Goal: Task Accomplishment & Management: Use online tool/utility

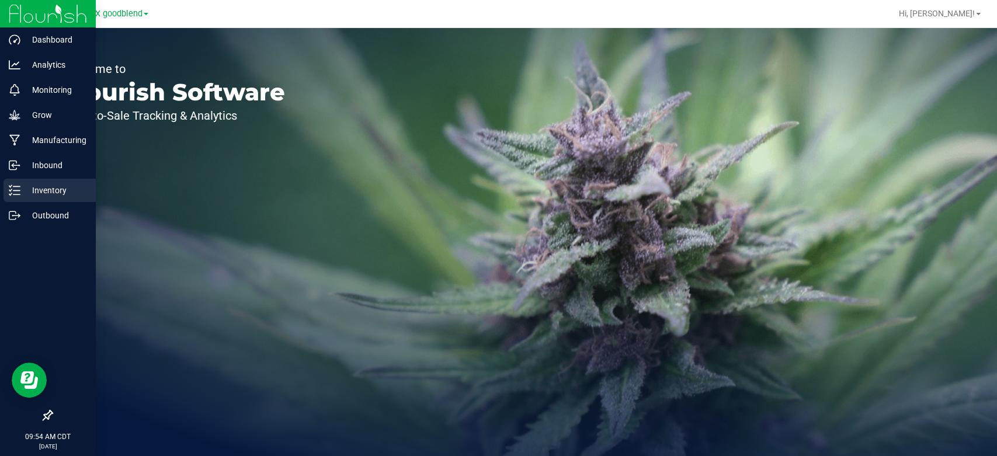
click at [39, 195] on p "Inventory" at bounding box center [55, 190] width 70 height 14
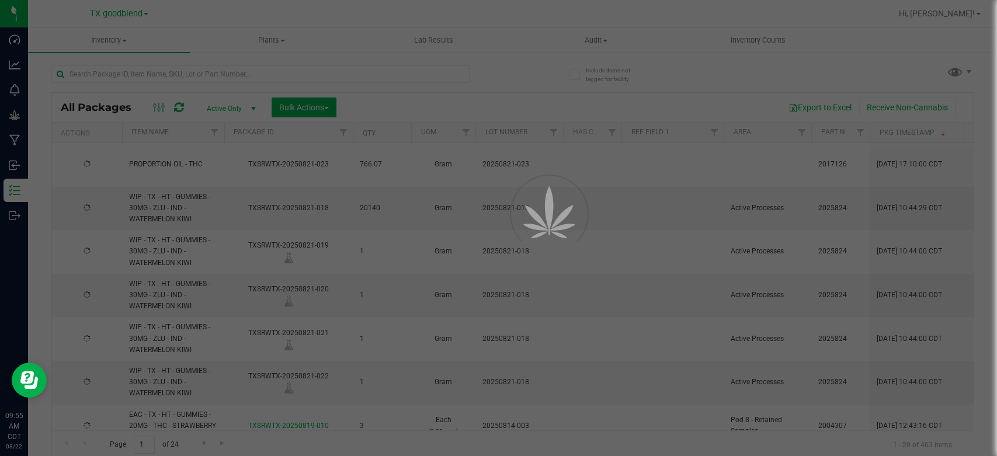
click at [103, 40] on div at bounding box center [498, 228] width 997 height 456
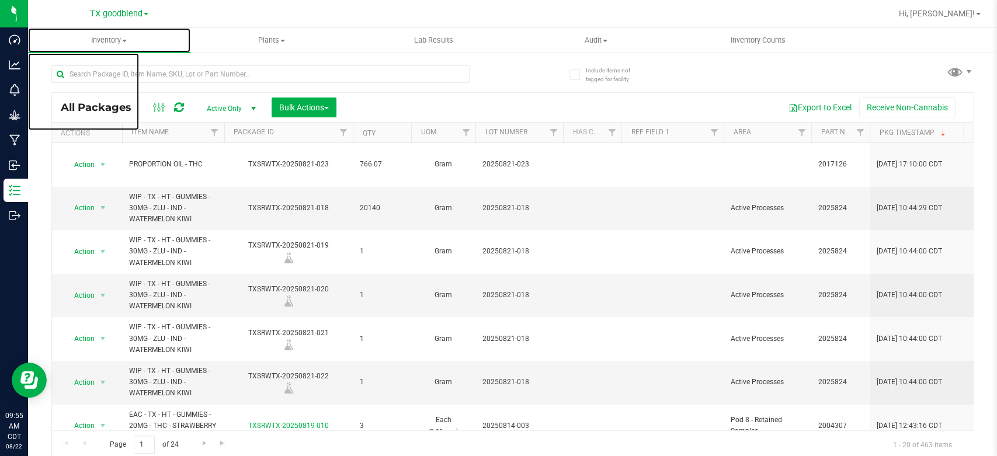
click at [103, 40] on span "Inventory" at bounding box center [109, 40] width 162 height 11
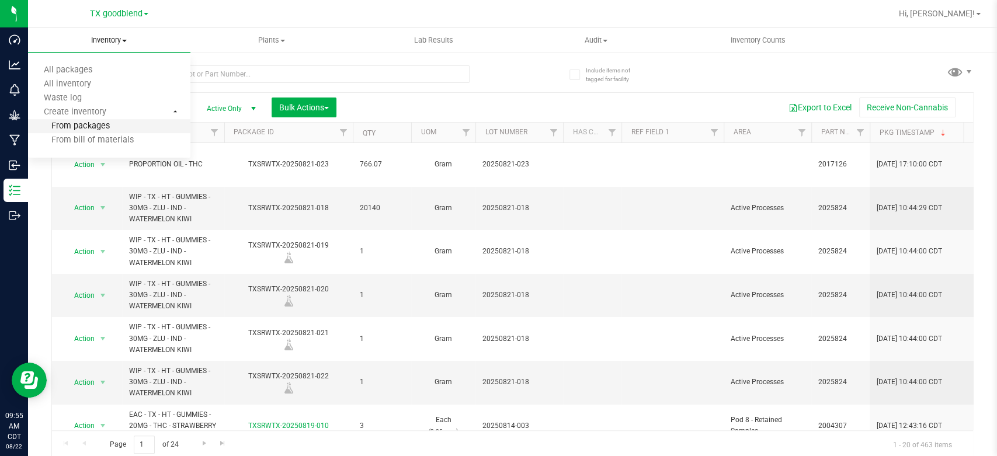
click at [84, 128] on span "From packages" at bounding box center [69, 126] width 82 height 10
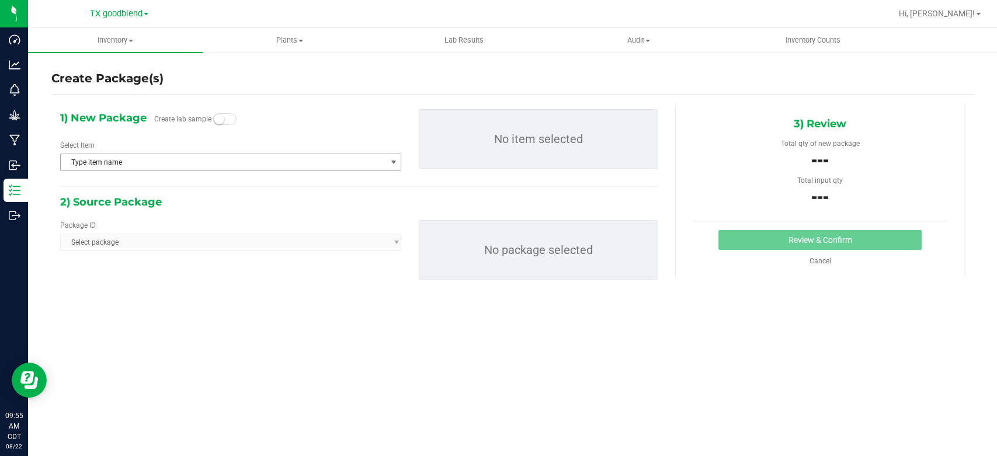
click at [199, 154] on span "Type item name" at bounding box center [230, 163] width 341 height 18
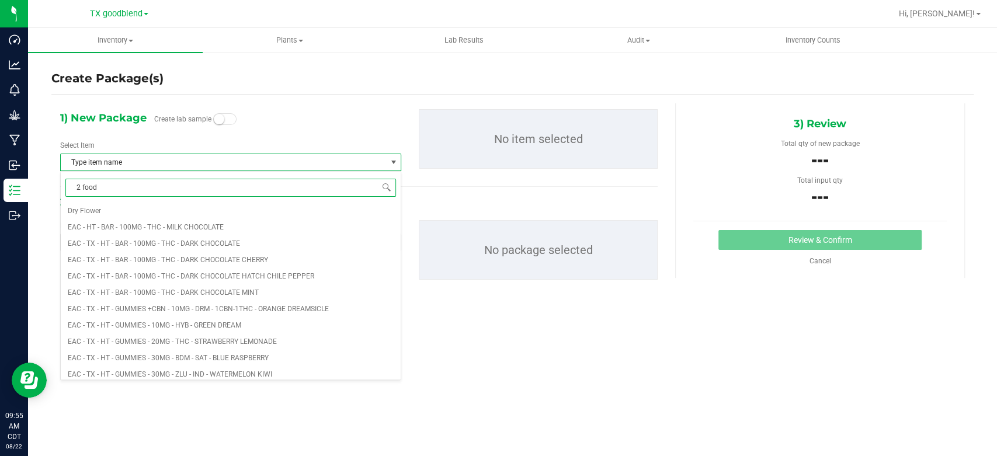
type input "2 food"
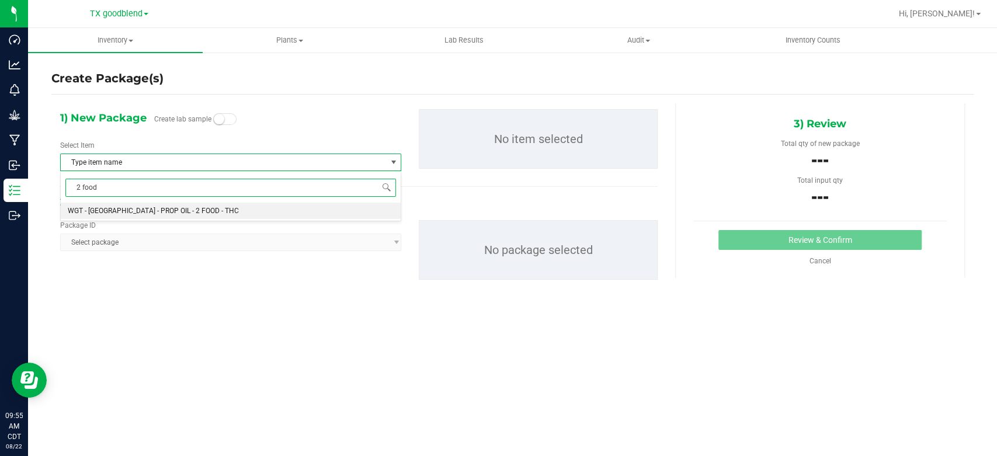
click at [197, 211] on li "WGT - [GEOGRAPHIC_DATA] - PROP OIL - 2 FOOD - THC" at bounding box center [231, 211] width 340 height 16
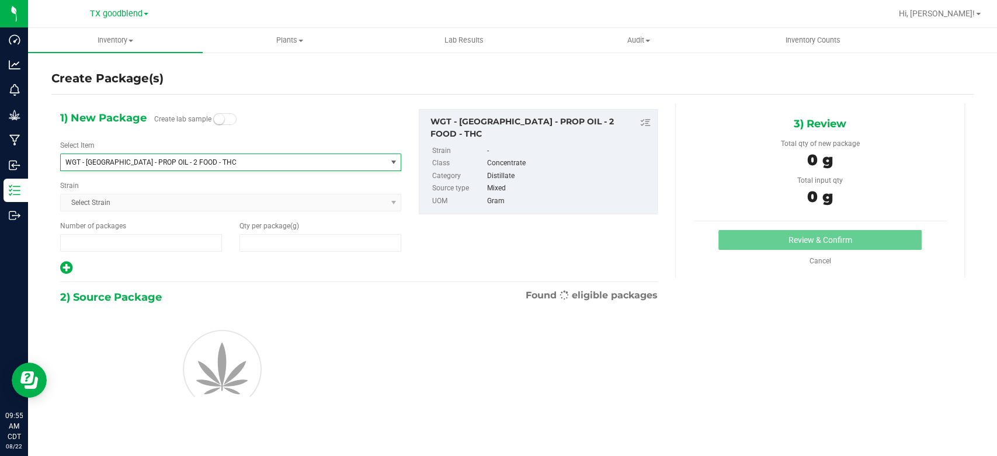
type input "1"
type input "0.0000"
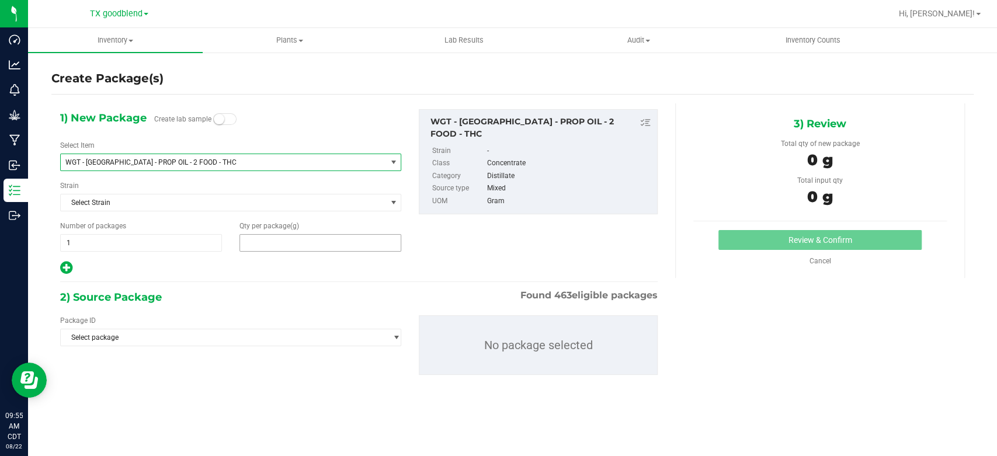
click at [299, 246] on span at bounding box center [320, 243] width 162 height 18
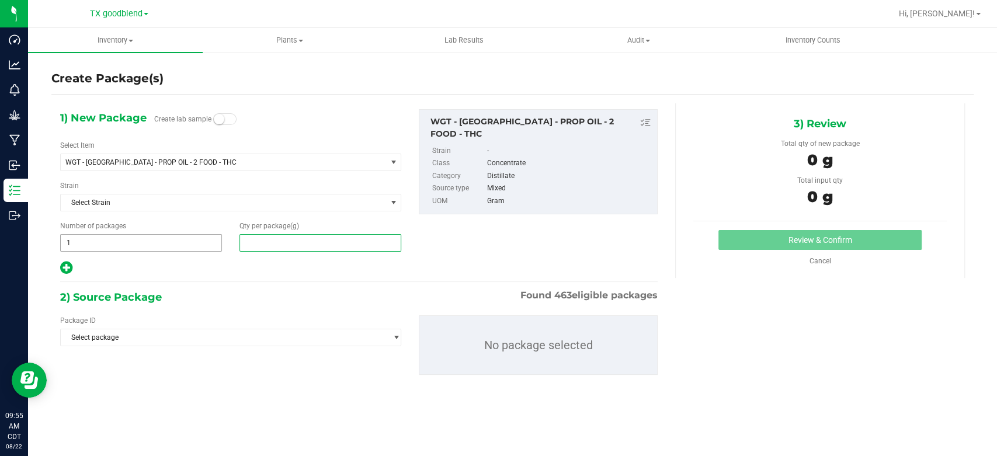
type input "0.0000"
type input "0"
click at [149, 241] on span "1 1" at bounding box center [141, 243] width 162 height 18
type input "2"
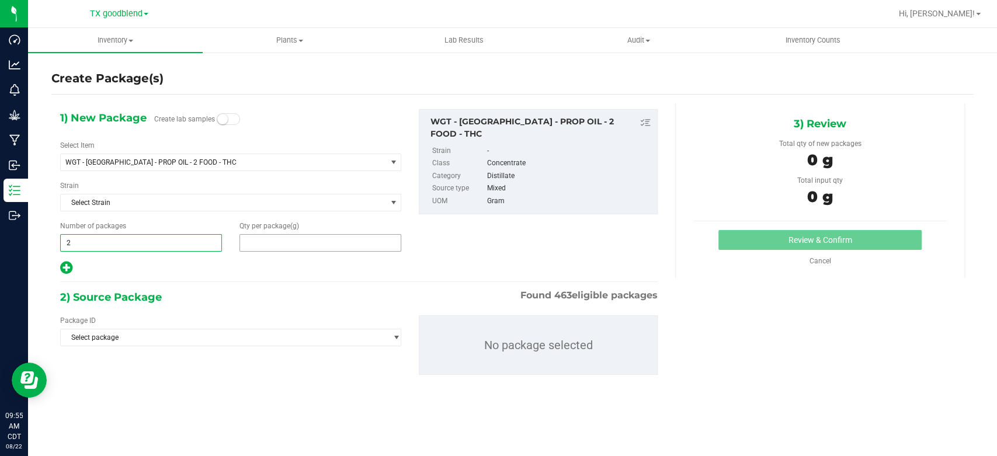
click at [285, 248] on span at bounding box center [320, 243] width 162 height 18
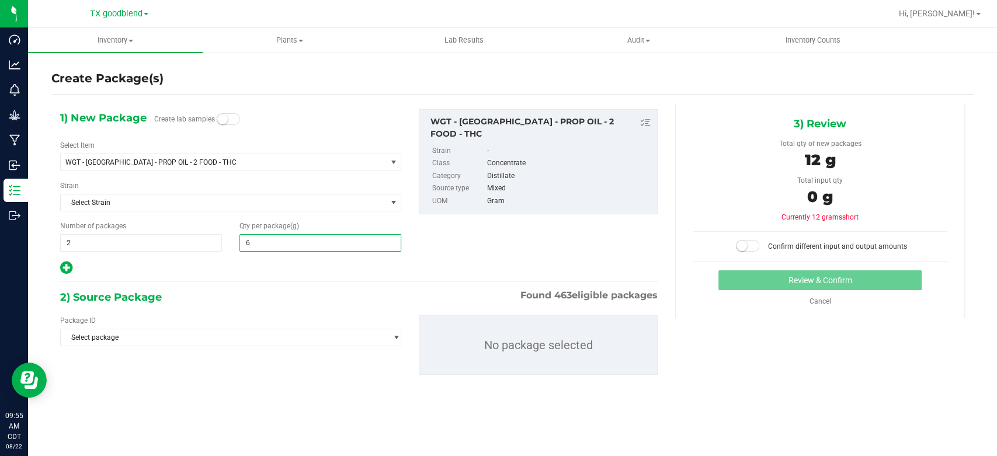
type input "68"
type input "68.0000"
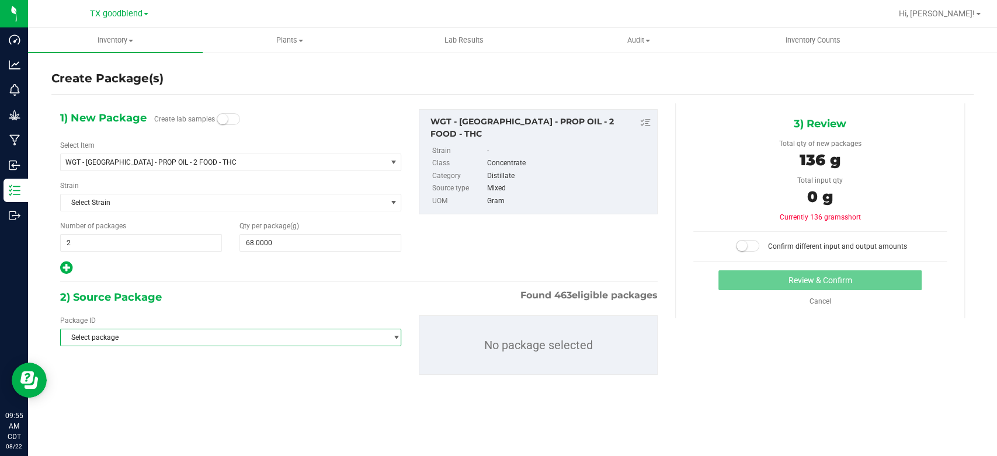
click at [267, 339] on span "Select package" at bounding box center [223, 337] width 325 height 16
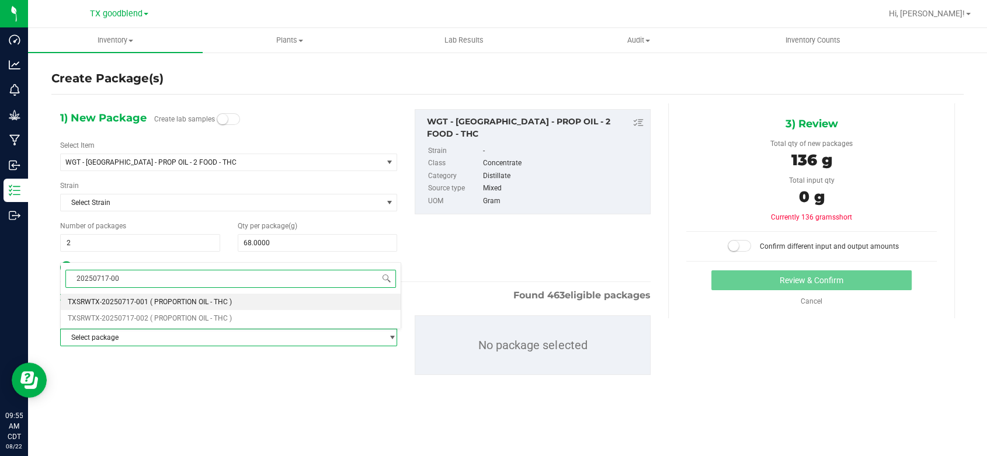
type input "20250717-002"
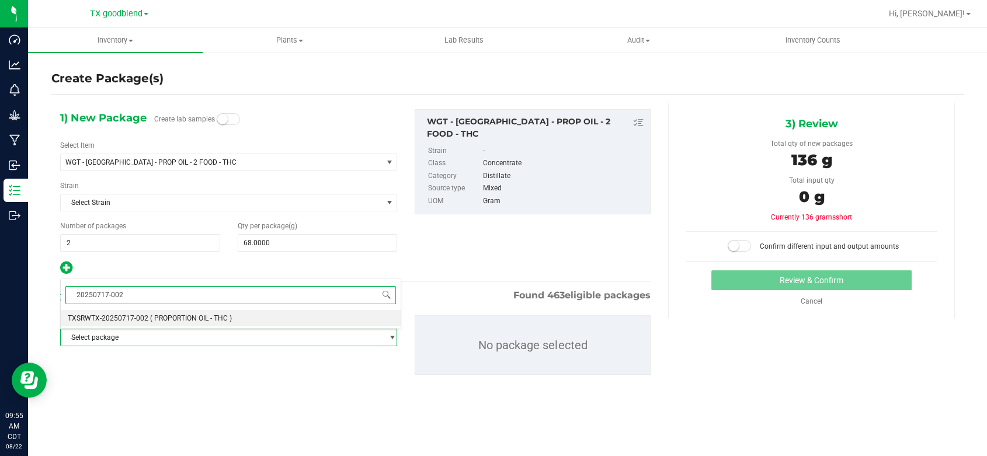
click at [219, 321] on span "( PROPORTION OIL - THC )" at bounding box center [191, 318] width 82 height 8
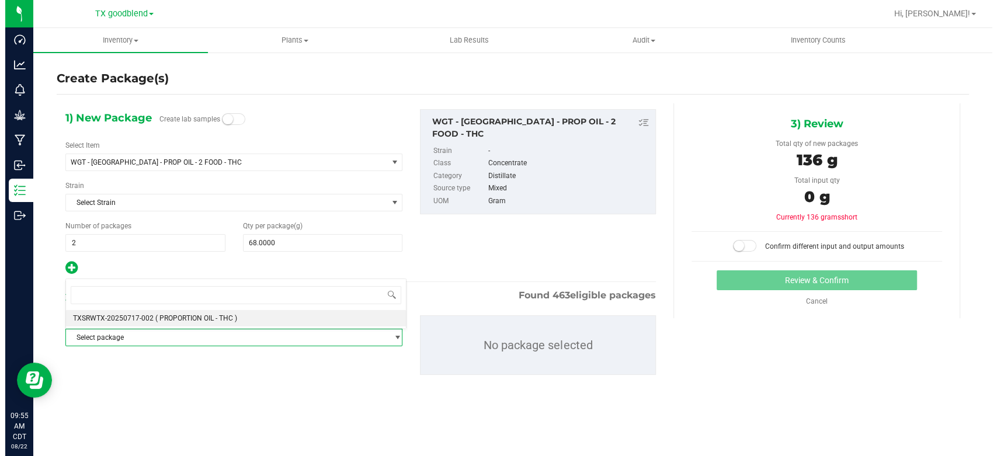
scroll to position [6816, 0]
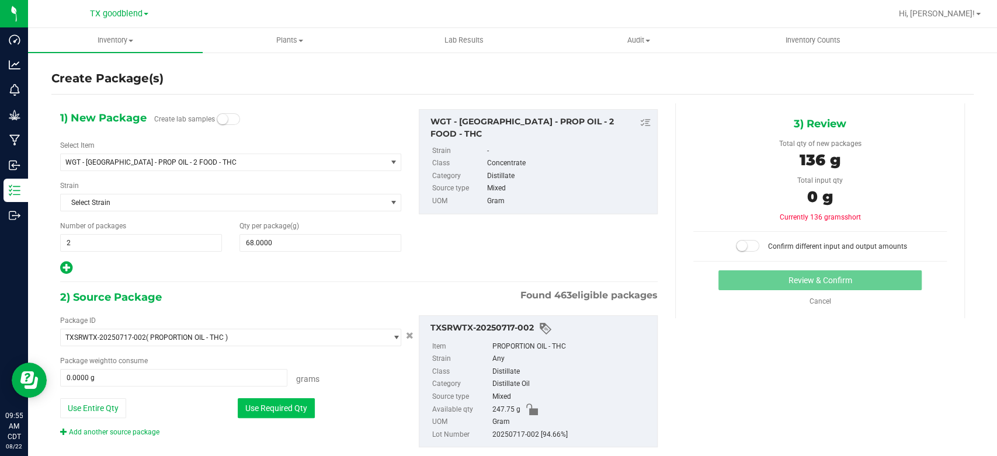
click at [262, 404] on button "Use Required Qty" at bounding box center [276, 408] width 77 height 20
type input "136.0000 g"
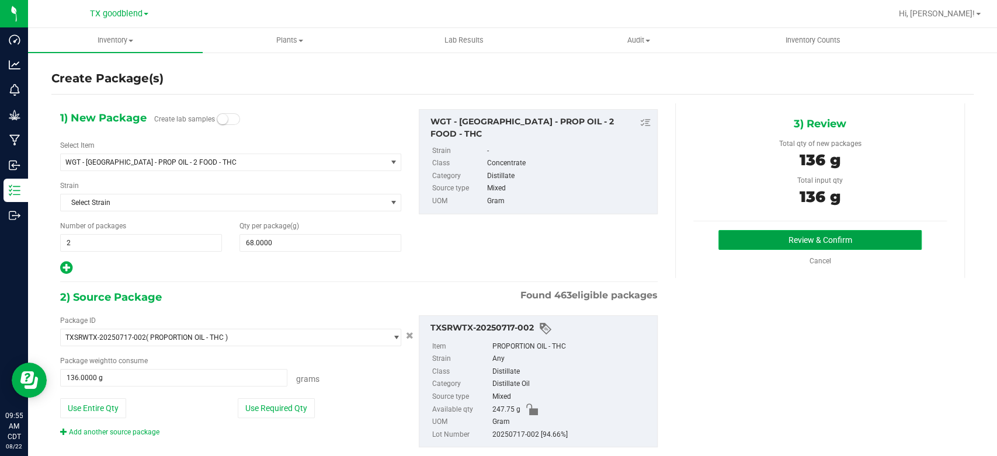
click at [801, 236] on button "Review & Confirm" at bounding box center [819, 240] width 203 height 20
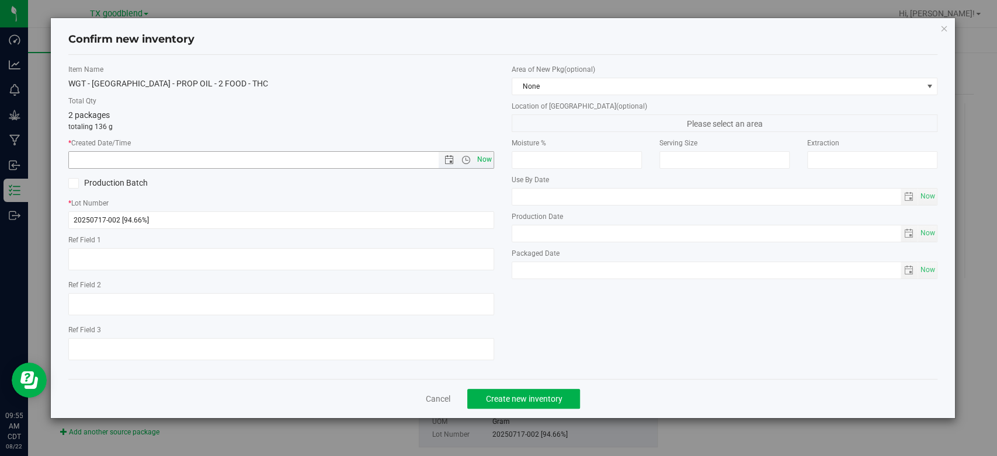
click at [480, 165] on span "Now" at bounding box center [485, 159] width 20 height 17
type input "[DATE] 9:55 AM"
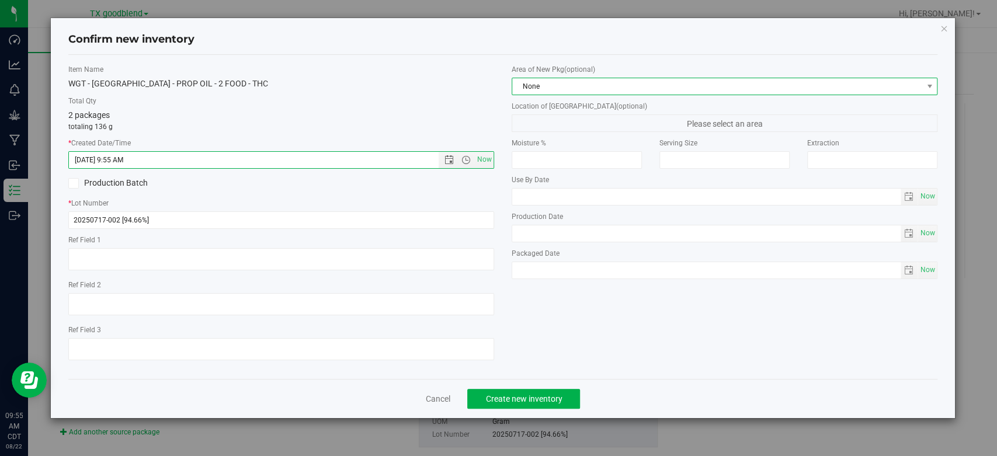
click at [590, 88] on span "None" at bounding box center [717, 86] width 410 height 16
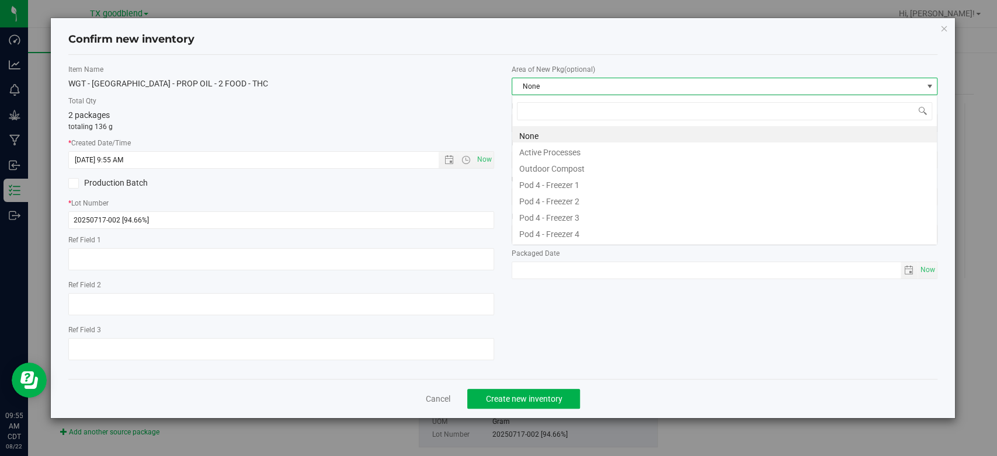
scroll to position [17, 425]
click at [598, 151] on li "Active Processes" at bounding box center [724, 150] width 424 height 16
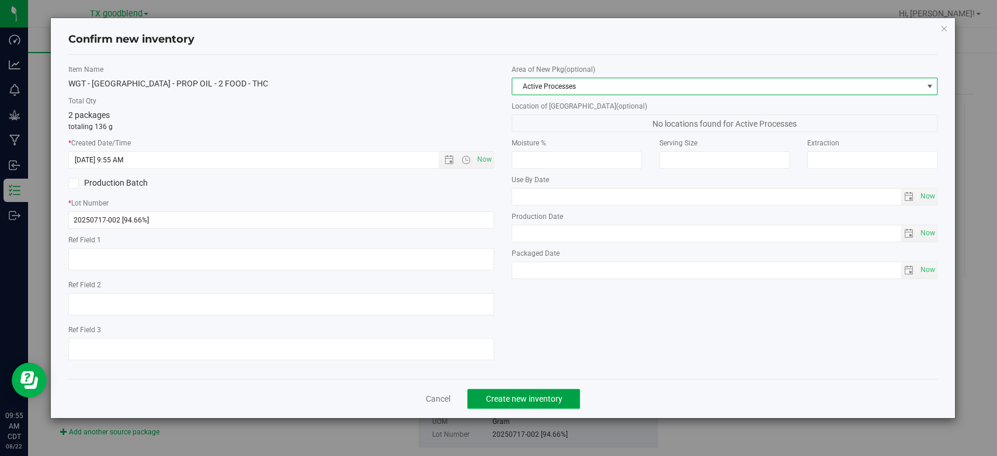
click at [522, 405] on button "Create new inventory" at bounding box center [523, 399] width 113 height 20
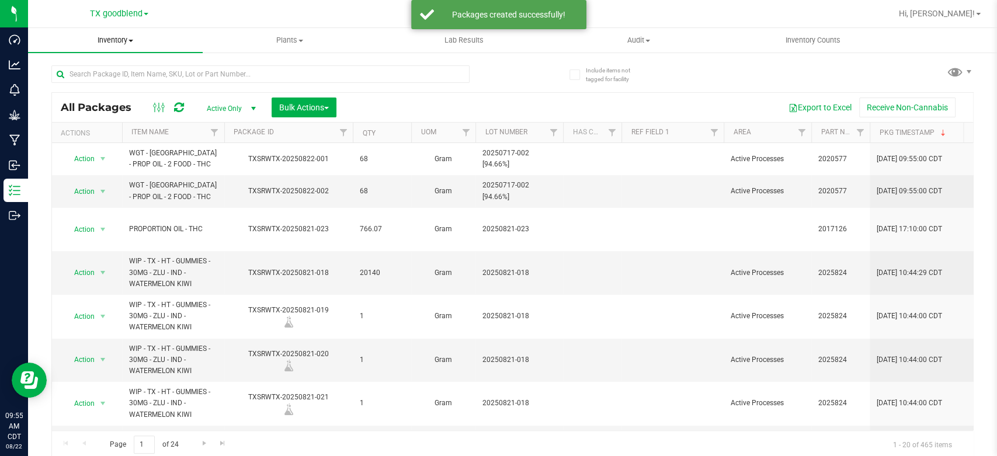
click at [112, 37] on span "Inventory" at bounding box center [115, 40] width 175 height 11
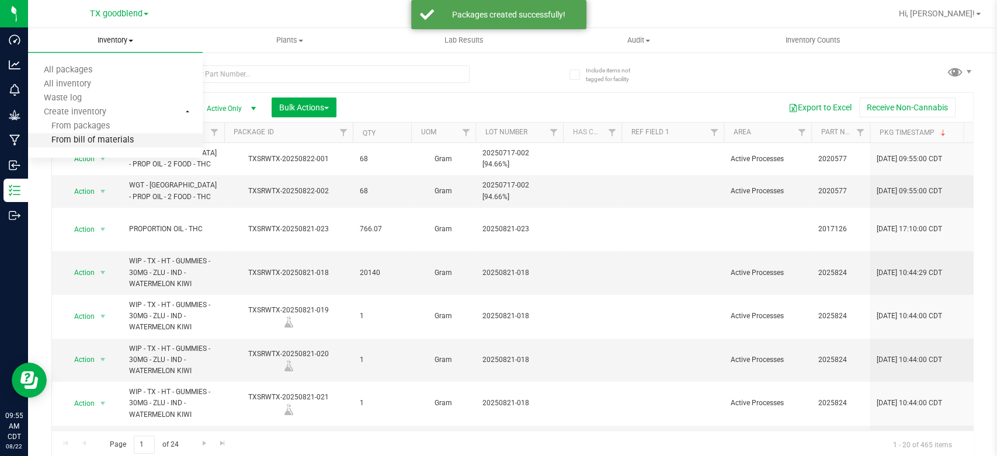
click at [82, 140] on span "From bill of materials" at bounding box center [81, 140] width 106 height 10
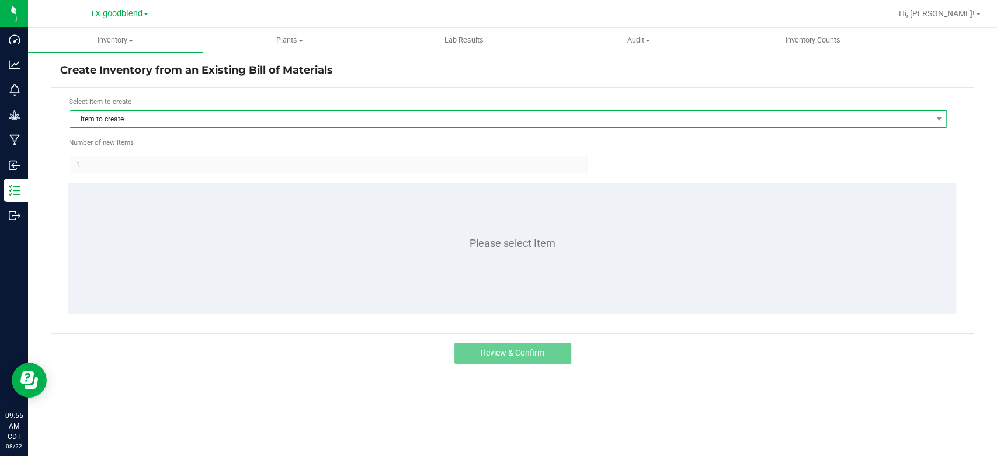
click at [183, 120] on span "Item to create" at bounding box center [500, 119] width 861 height 16
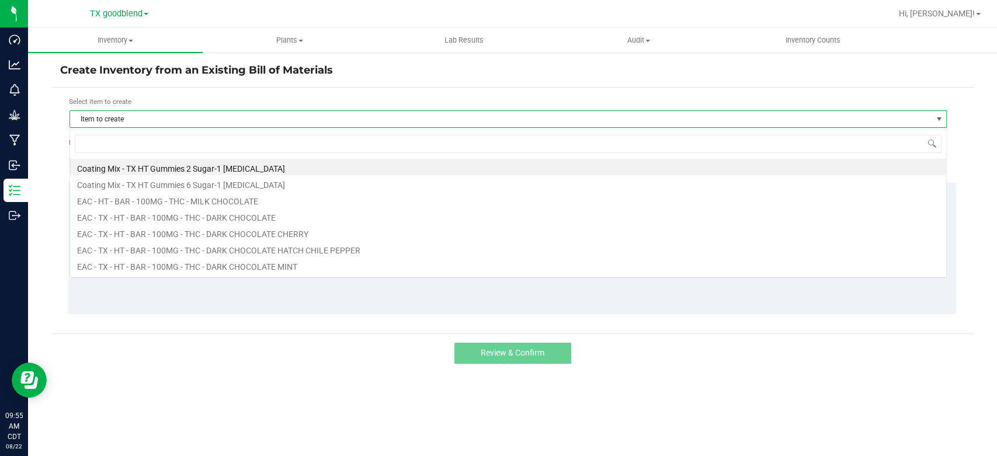
scroll to position [17, 876]
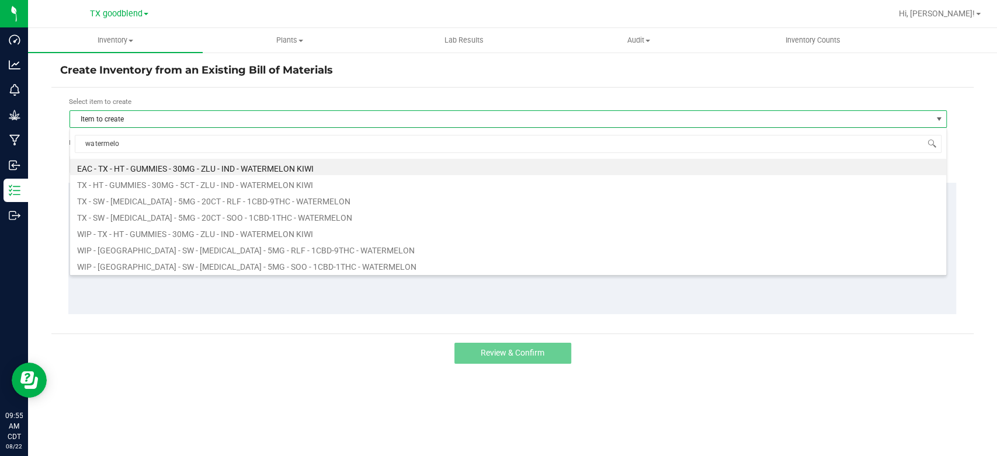
type input "watermelon"
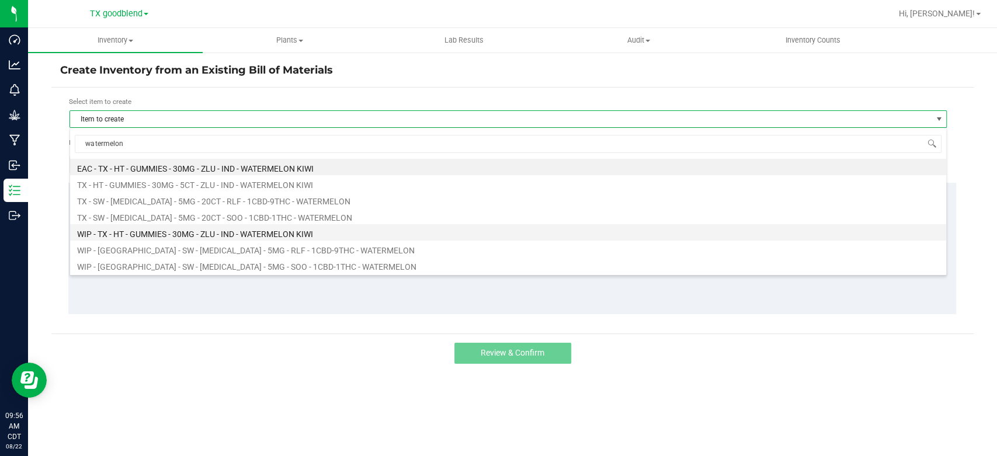
click at [212, 232] on li "WIP - TX - HT - GUMMIES - 30MG - ZLU - IND - WATERMELON KIWI" at bounding box center [508, 232] width 876 height 16
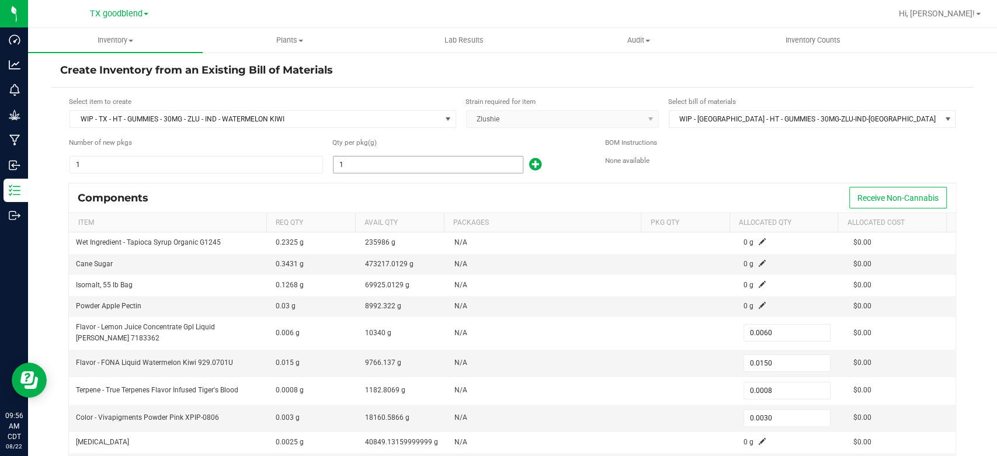
click at [389, 160] on input "1" at bounding box center [427, 164] width 189 height 16
type input "2"
type input "0.0120"
type input "0.0300"
type input "0.0016"
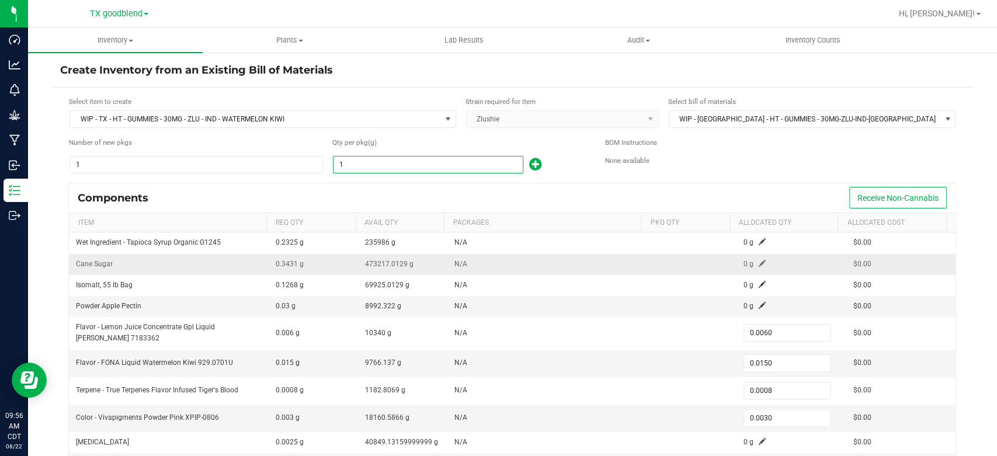
type input "0.0060"
type input "20"
type input "0.1200"
type input "0.3000"
type input "0.0160"
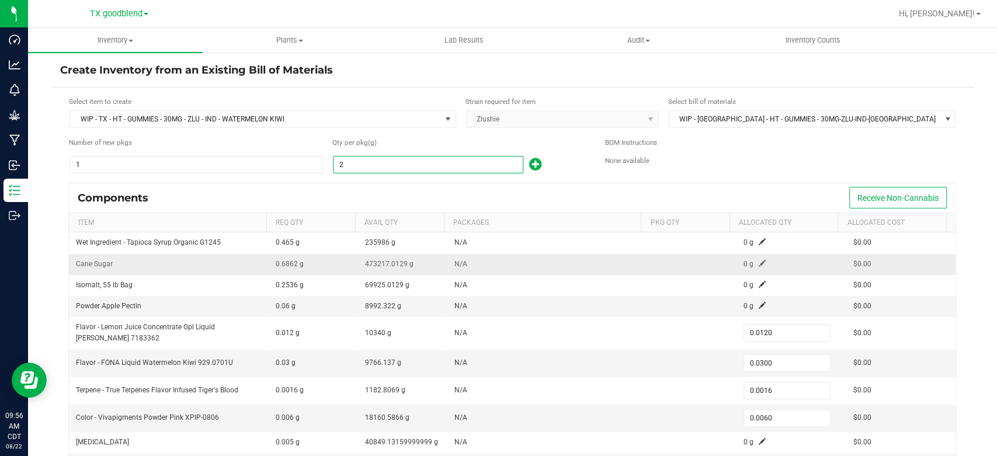
type input "0.0600"
type input "201"
type input "1.2060"
type input "3.0150"
type input "0.1608"
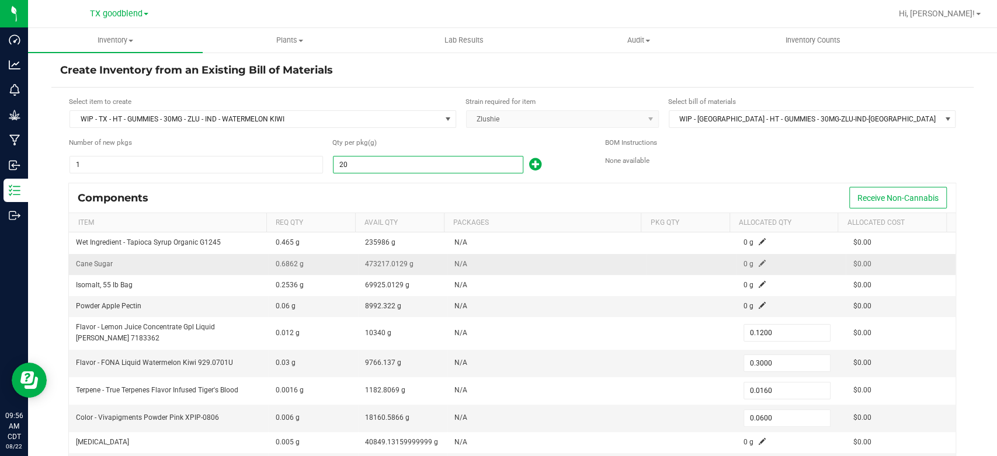
type input "0.6030"
type input "2012"
type input "12.0720"
type input "30.1800"
type input "1.6096"
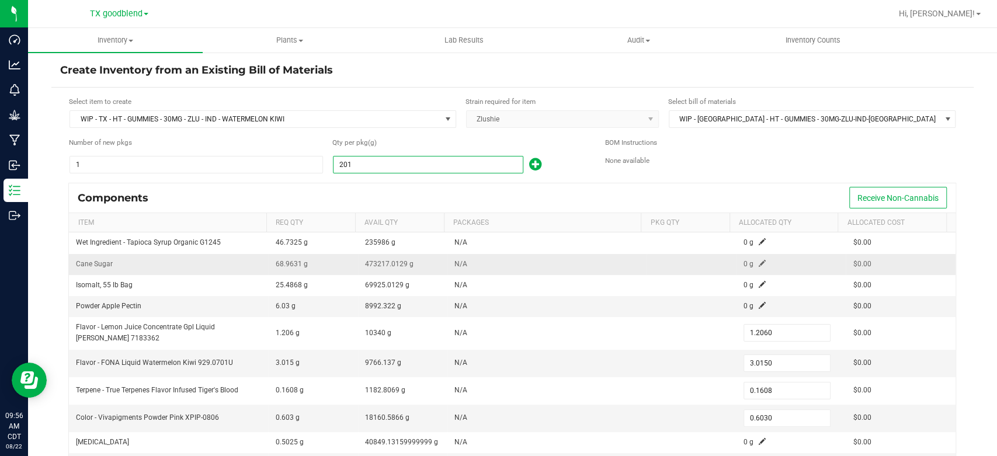
type input "6.0360"
type input "20129"
type input "120.7740"
type input "301.9350"
type input "16.1032"
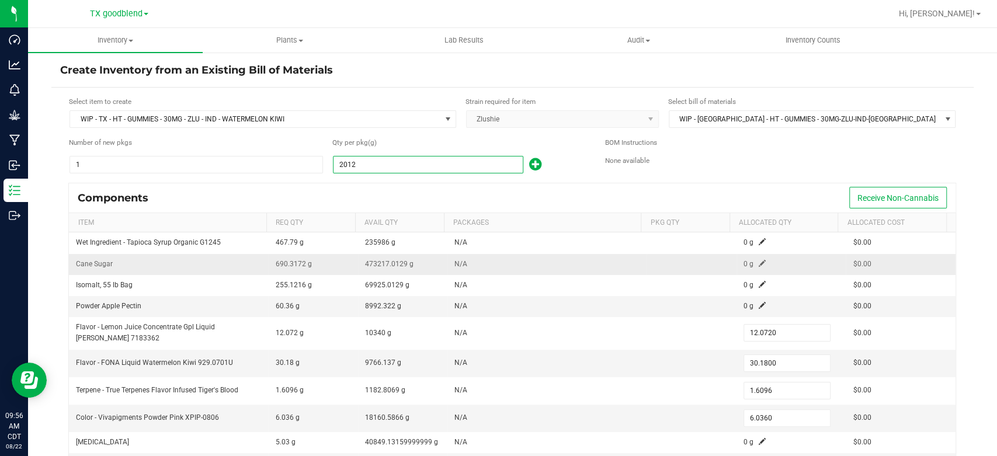
type input "60.3870"
type input "20,129.0000"
click at [377, 200] on div "Components Receive Non-Cannabis" at bounding box center [512, 197] width 886 height 29
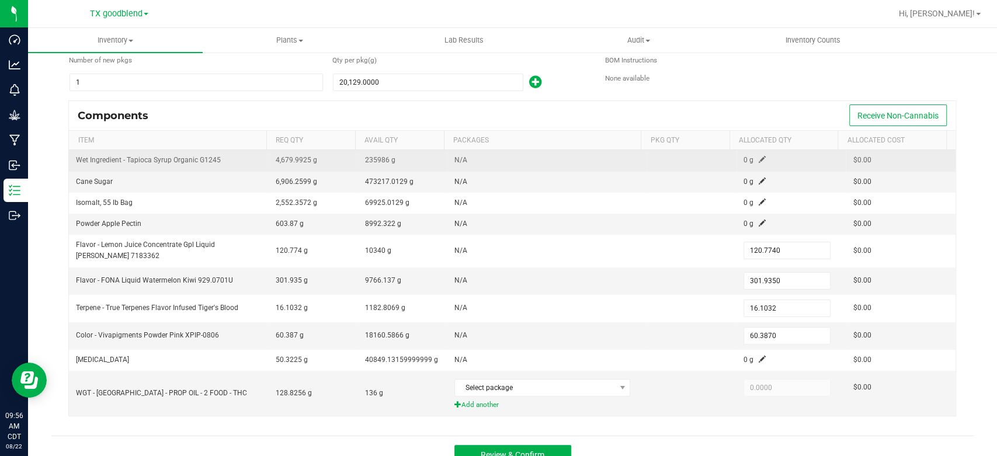
scroll to position [98, 0]
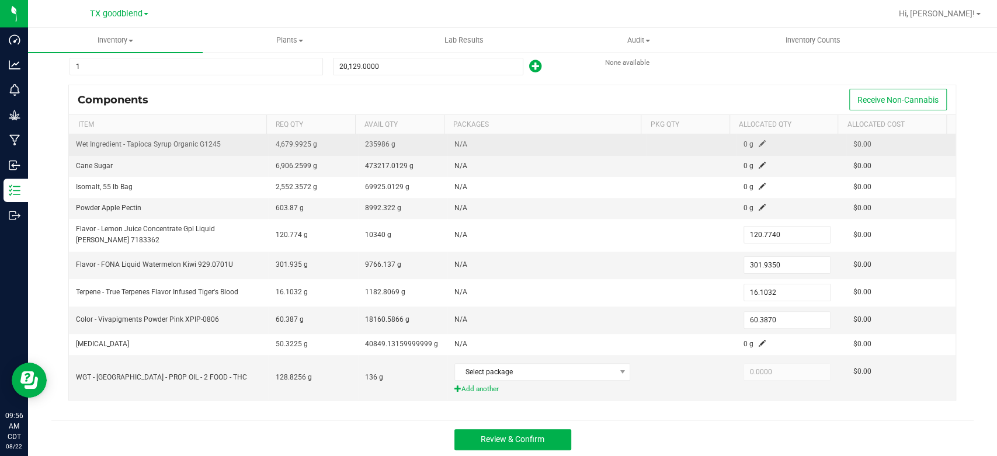
click at [758, 141] on span at bounding box center [761, 143] width 7 height 7
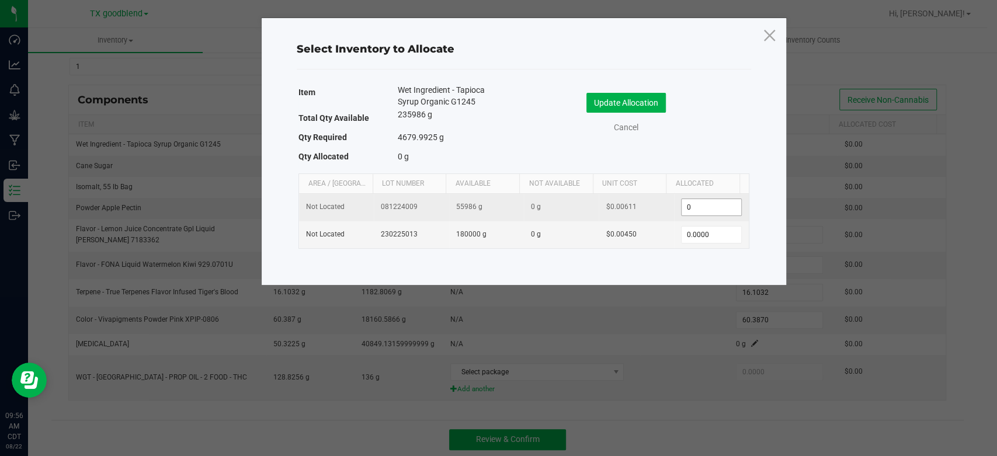
click at [696, 208] on input "0" at bounding box center [711, 207] width 60 height 16
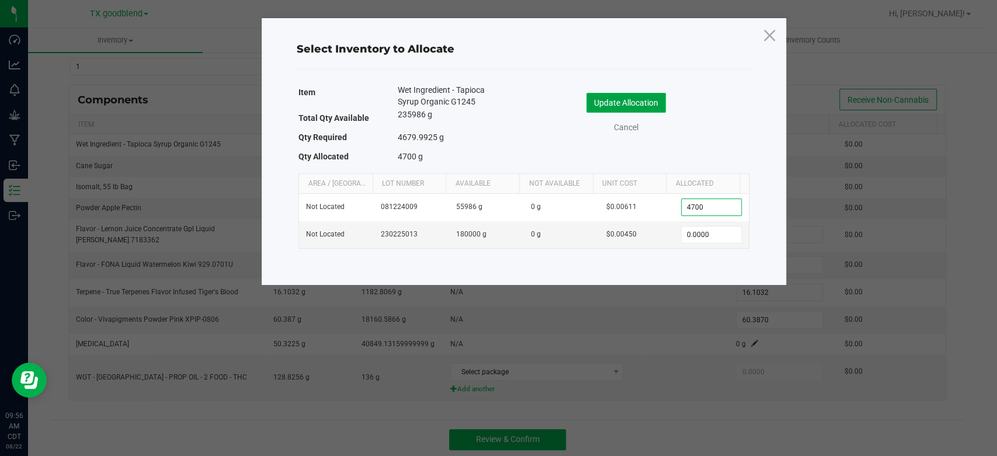
type input "4,700.0000"
click at [612, 107] on button "Update Allocation" at bounding box center [625, 103] width 79 height 20
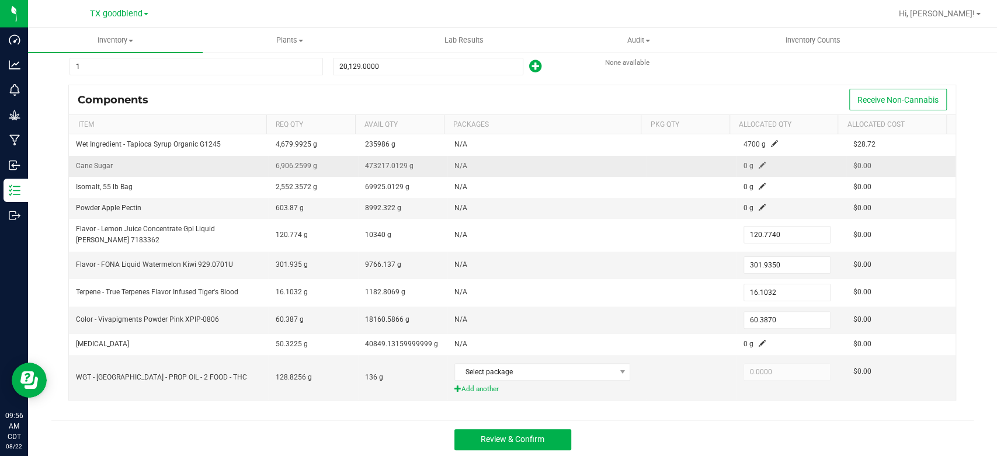
click at [758, 162] on span at bounding box center [761, 165] width 7 height 7
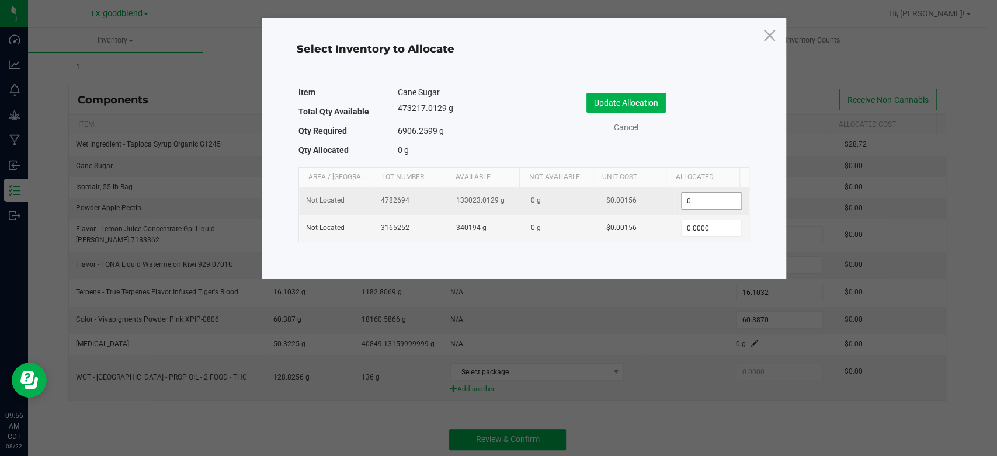
click at [705, 202] on input "0" at bounding box center [711, 201] width 60 height 16
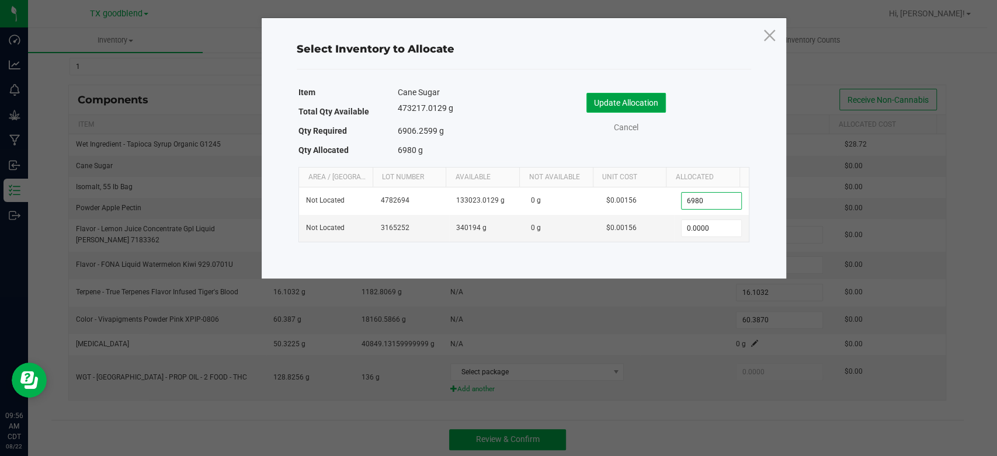
type input "6,980.0000"
click at [607, 106] on button "Update Allocation" at bounding box center [625, 103] width 79 height 20
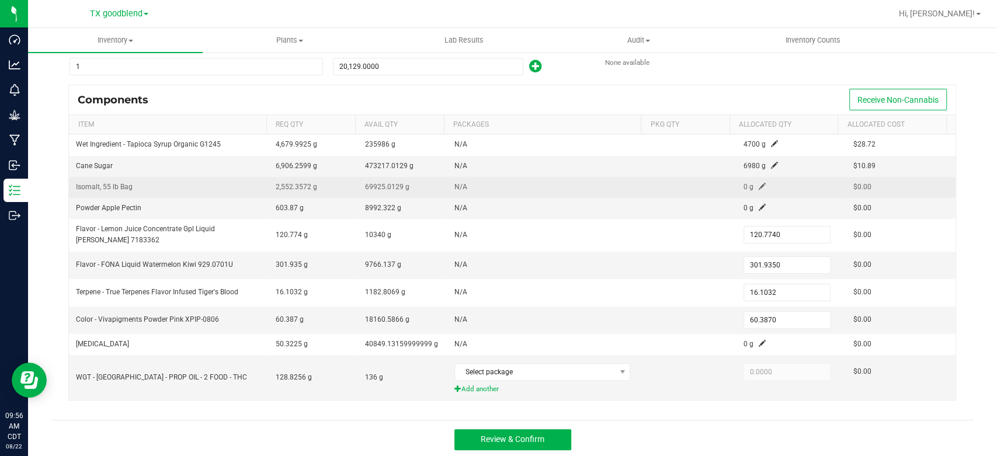
click at [758, 185] on span at bounding box center [761, 186] width 7 height 7
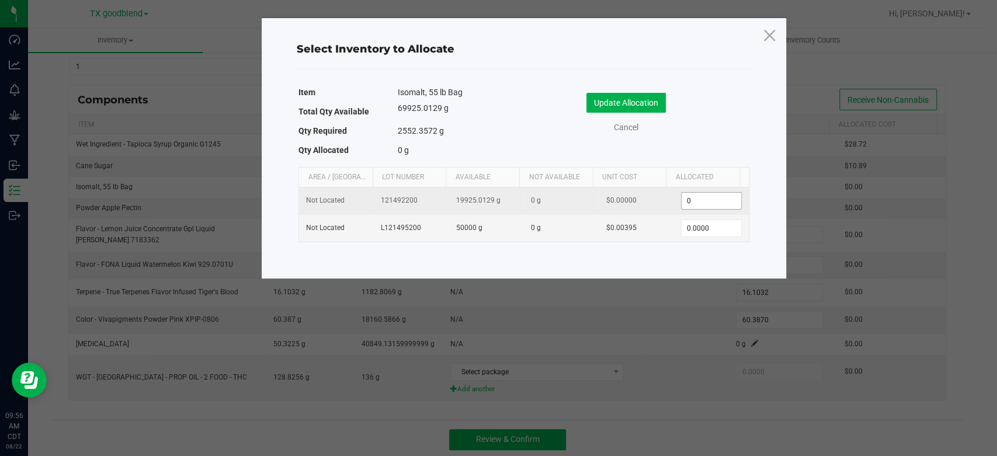
click at [697, 205] on input "0" at bounding box center [711, 201] width 60 height 16
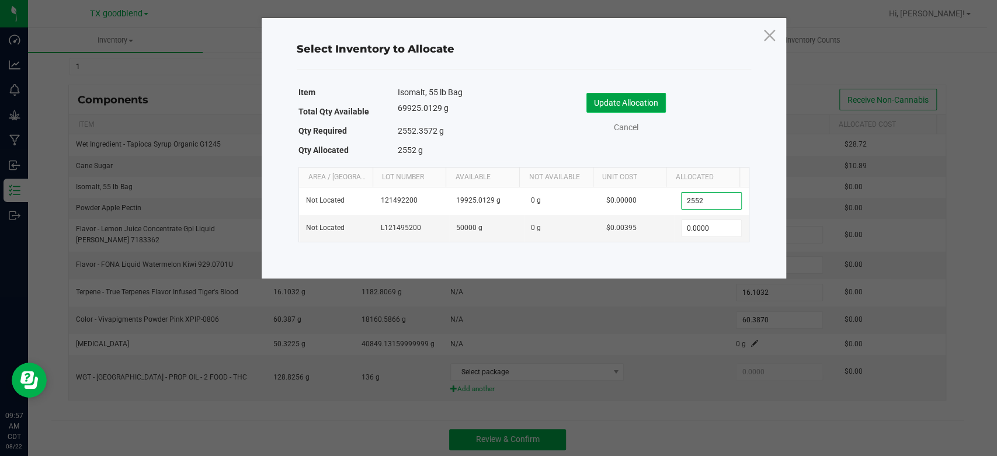
type input "2,552.0000"
click at [622, 100] on button "Update Allocation" at bounding box center [625, 103] width 79 height 20
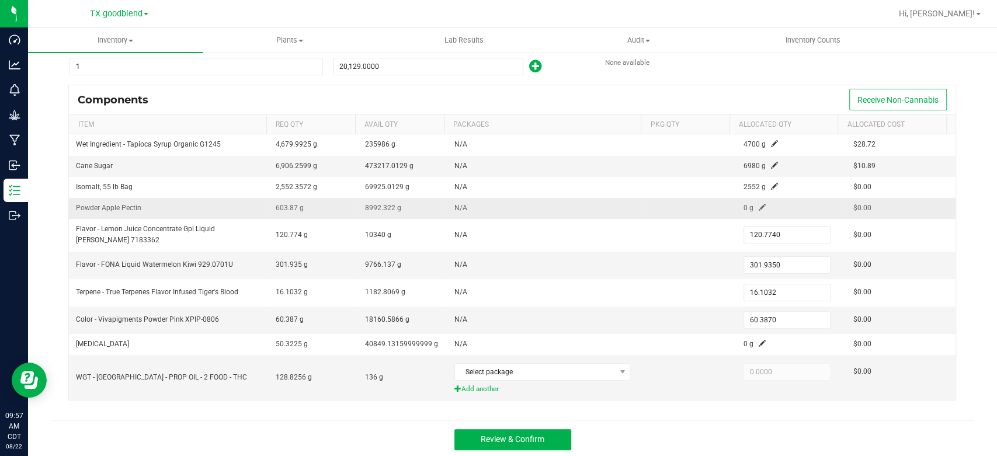
click at [758, 208] on span at bounding box center [761, 207] width 7 height 7
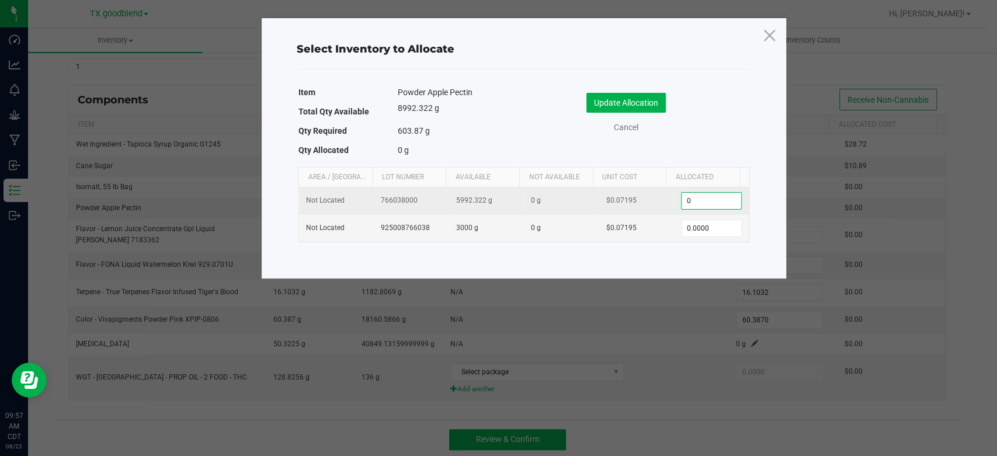
click at [711, 203] on input "0" at bounding box center [711, 201] width 60 height 16
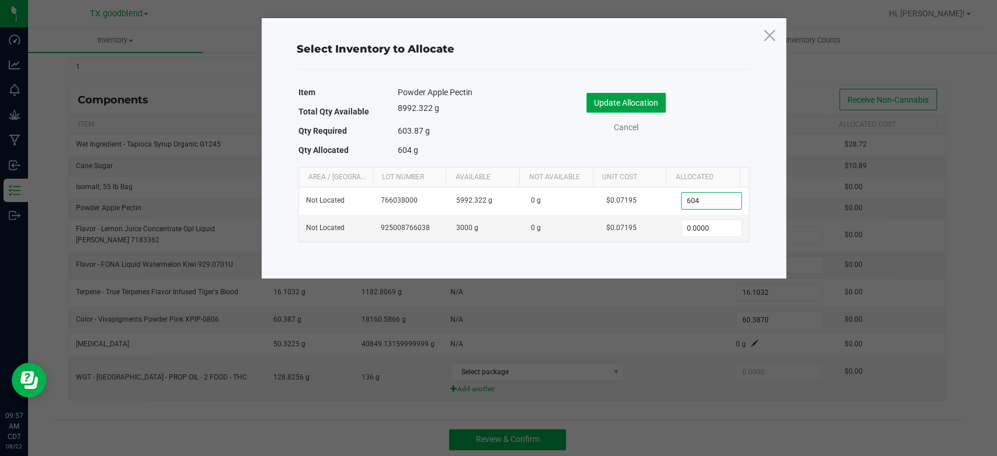
type input "604.0000"
click at [604, 103] on button "Update Allocation" at bounding box center [625, 103] width 79 height 20
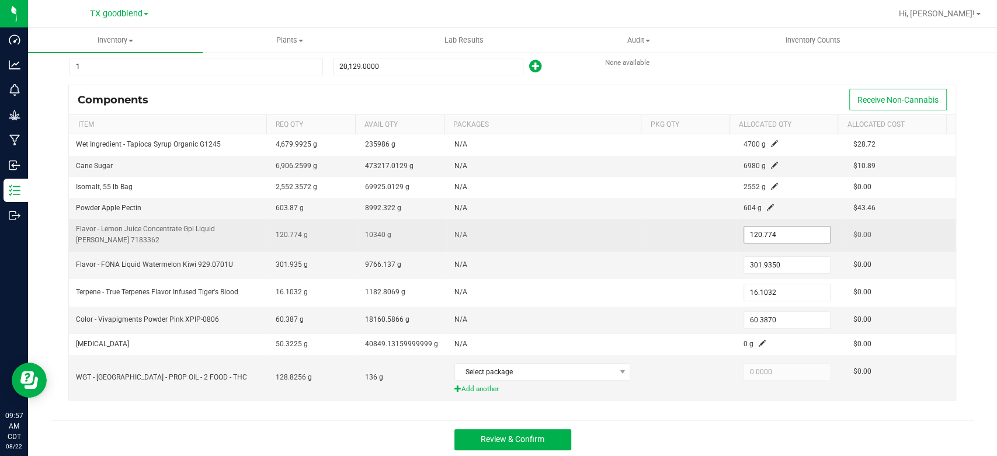
click at [786, 235] on input "120.774" at bounding box center [787, 235] width 86 height 16
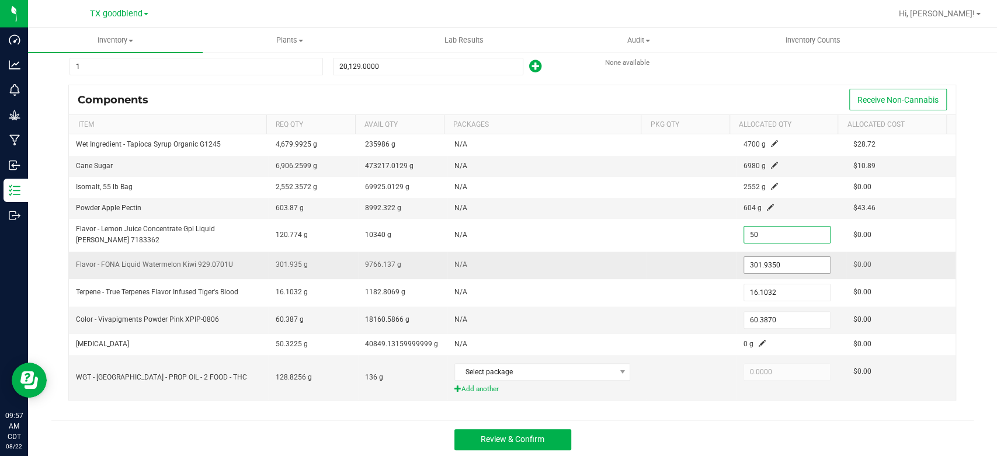
type input "50.0000"
click at [788, 257] on input "301.935" at bounding box center [787, 265] width 86 height 16
type input "224.0000"
click at [787, 321] on input "60.387" at bounding box center [787, 320] width 86 height 16
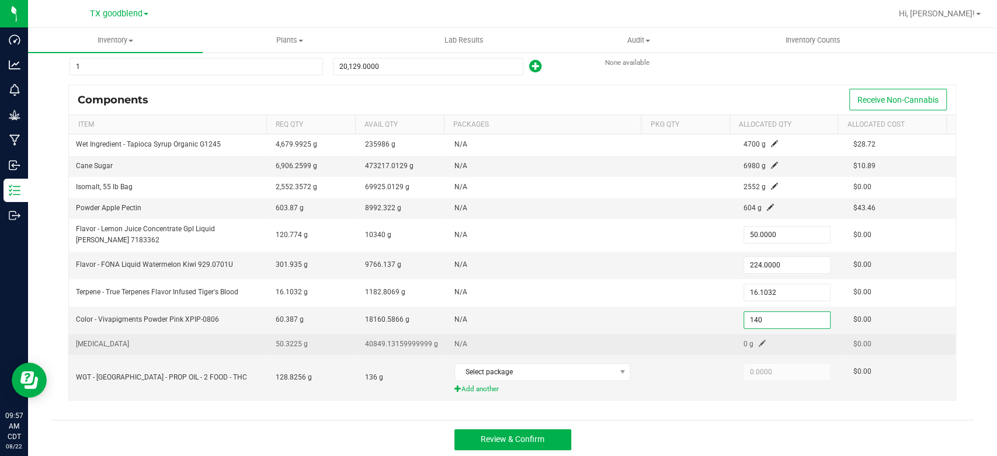
type input "140.0000"
click at [758, 342] on span at bounding box center [761, 343] width 7 height 7
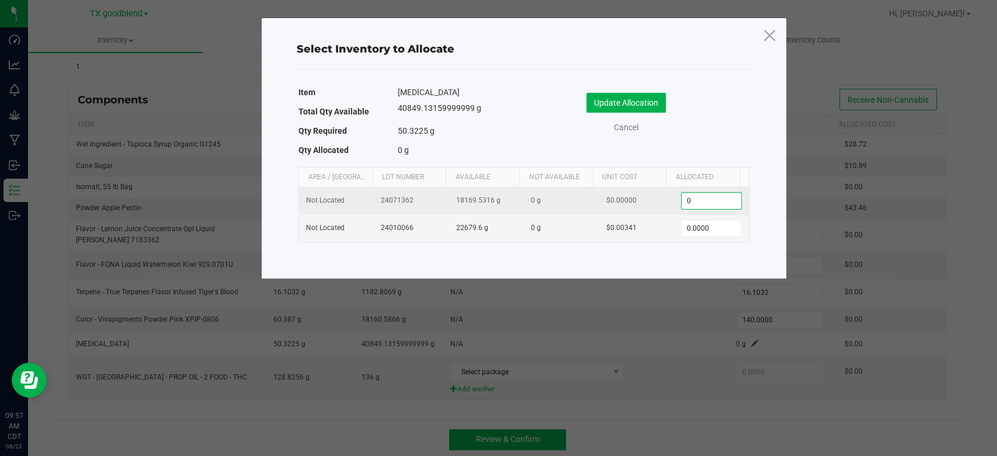
click at [711, 204] on input "0" at bounding box center [711, 201] width 60 height 16
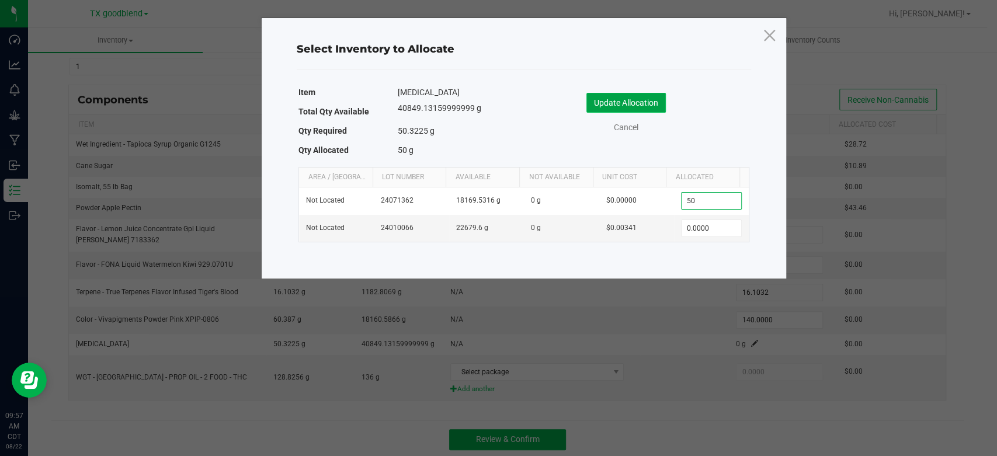
type input "50.0000"
click at [645, 107] on button "Update Allocation" at bounding box center [625, 103] width 79 height 20
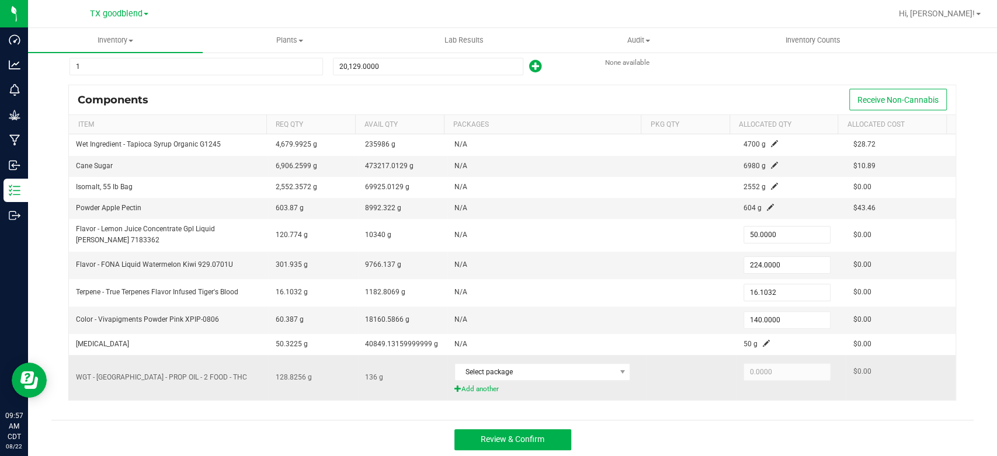
click at [461, 391] on span "Add another" at bounding box center [546, 389] width 185 height 11
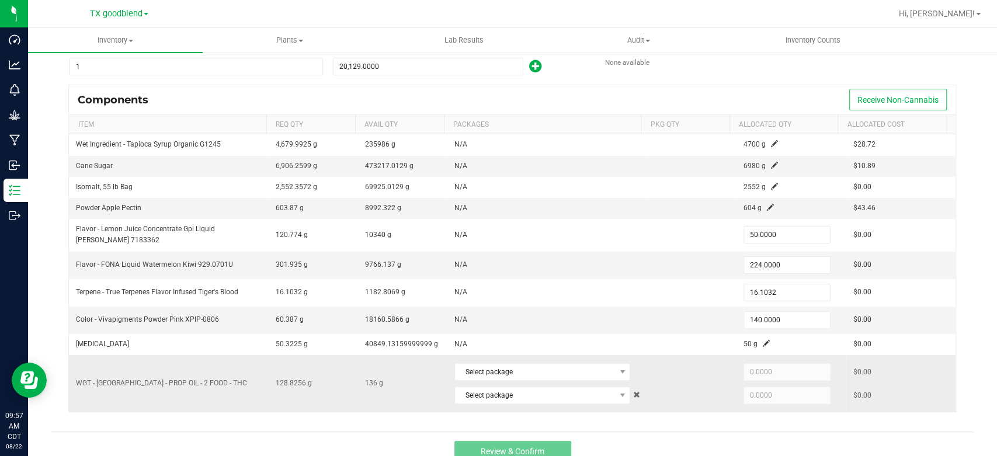
click at [495, 360] on div "Select package" at bounding box center [546, 372] width 185 height 24
click at [497, 369] on span "Select package" at bounding box center [535, 372] width 160 height 16
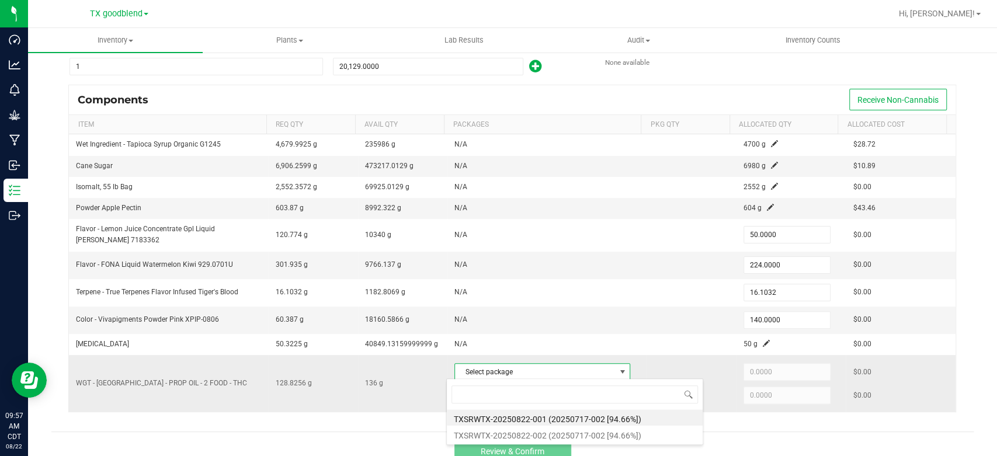
scroll to position [17, 171]
click at [508, 415] on li "TXSRWTX-20250822-001 (20250717-002 [94.66%])" at bounding box center [575, 417] width 256 height 16
type input "68.0000"
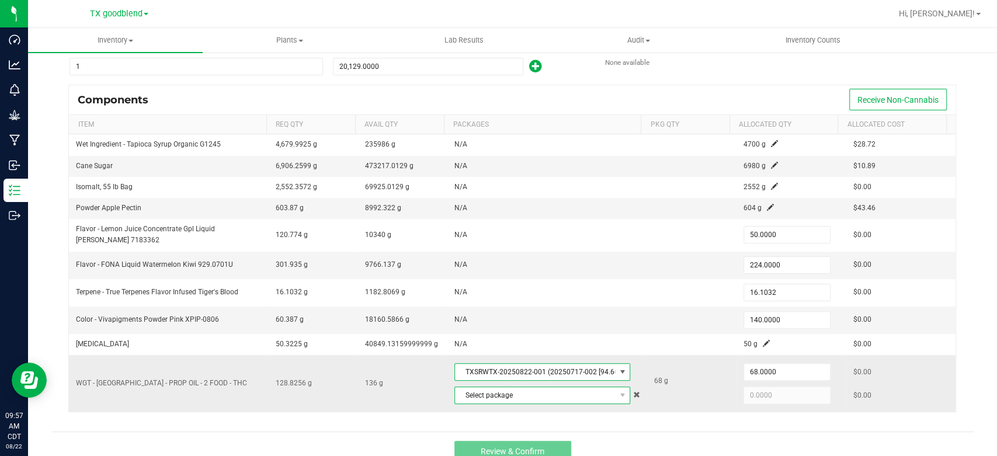
drag, startPoint x: 482, startPoint y: 392, endPoint x: 481, endPoint y: 386, distance: 5.9
click at [481, 387] on span "Select package" at bounding box center [535, 395] width 160 height 16
click at [499, 375] on li "TXSRWTX-20250822-002 (20250717-002 [94.66%])" at bounding box center [575, 373] width 256 height 16
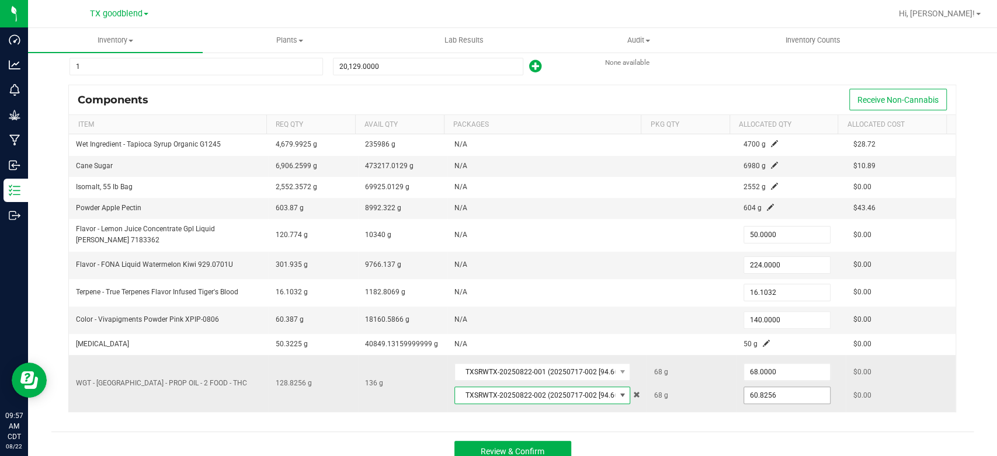
click at [789, 395] on input "60.8256" at bounding box center [787, 395] width 86 height 16
type input "68.0000"
click at [772, 422] on div "Select item to create WIP - [GEOGRAPHIC_DATA] - HT - GUMMIES - 30MG - ZLU - IND…" at bounding box center [512, 210] width 922 height 443
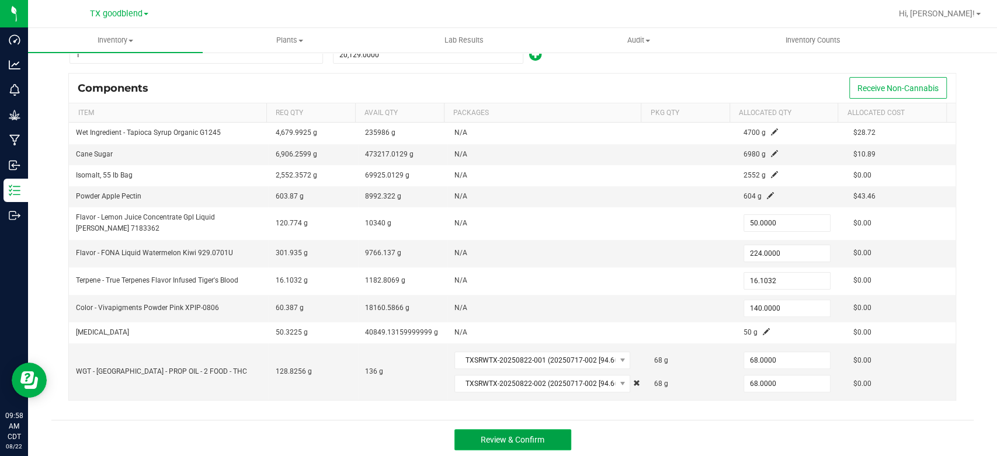
click at [528, 435] on span "Review & Confirm" at bounding box center [512, 439] width 64 height 9
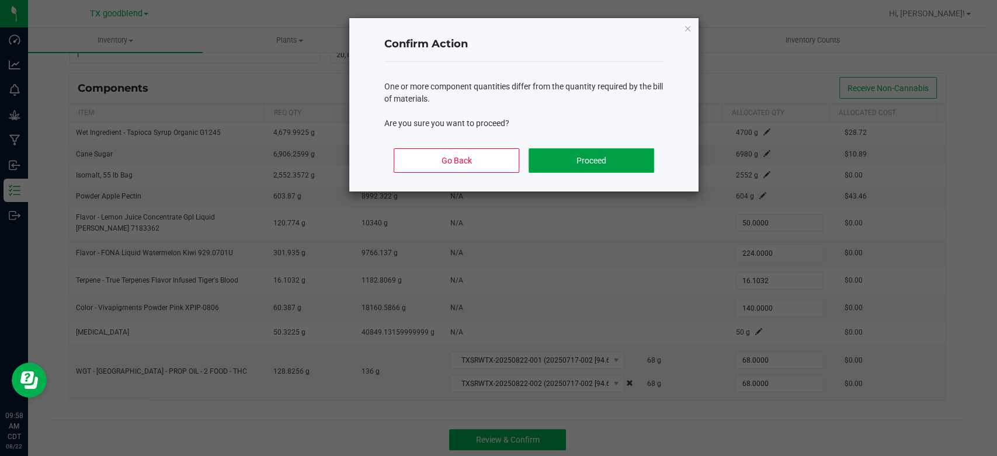
click at [577, 152] on button "Proceed" at bounding box center [591, 160] width 126 height 25
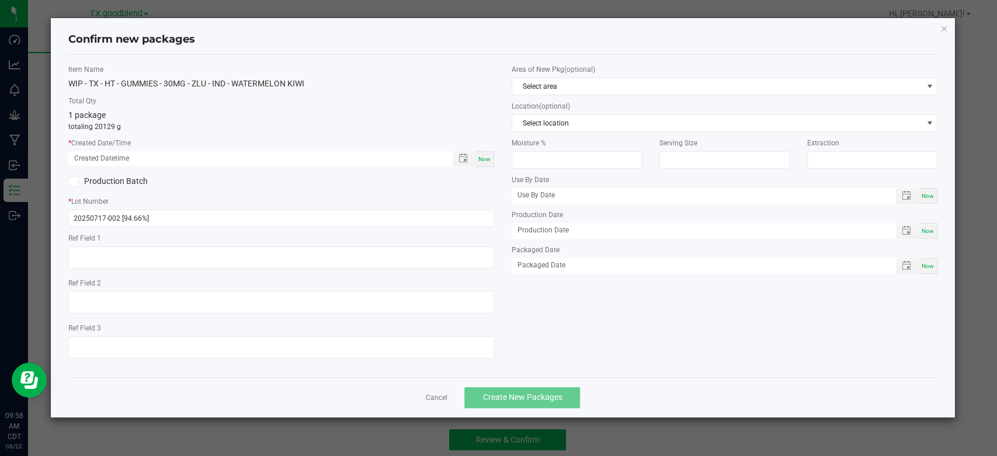
click at [490, 156] on span "Now" at bounding box center [484, 159] width 12 height 6
type input "[DATE] 09:58 AM"
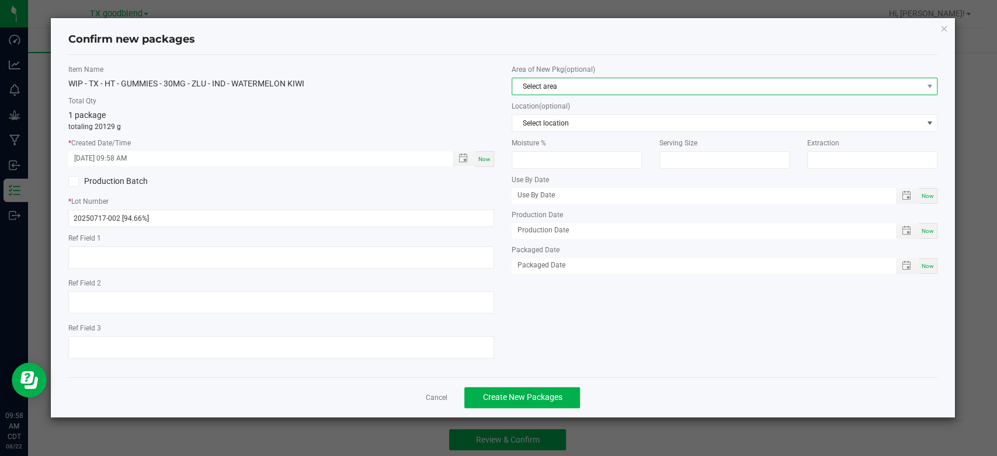
click at [602, 83] on span "Select area" at bounding box center [717, 86] width 410 height 16
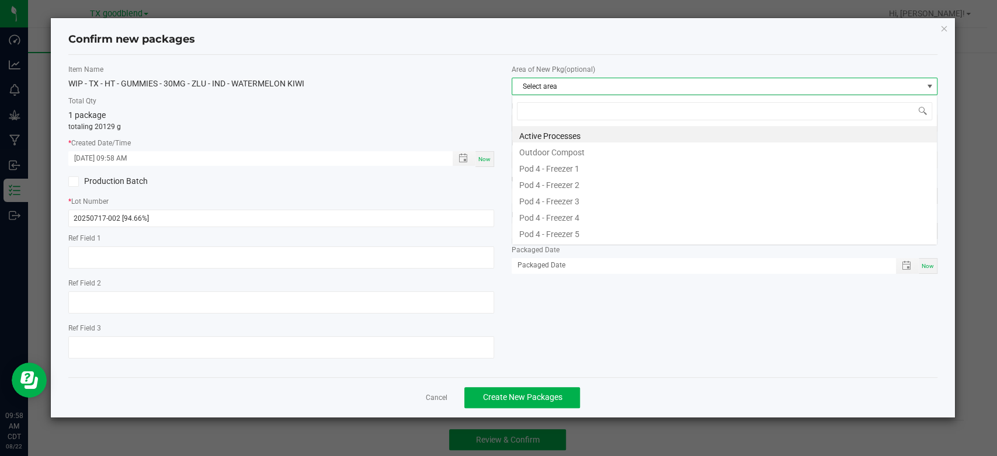
scroll to position [17, 425]
click at [602, 131] on li "Active Processes" at bounding box center [724, 134] width 424 height 16
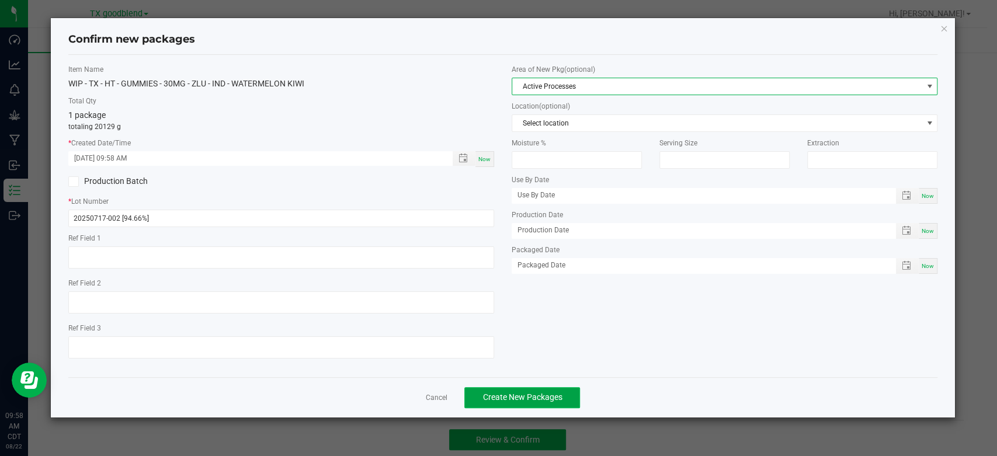
click at [496, 400] on span "Create New Packages" at bounding box center [521, 396] width 79 height 9
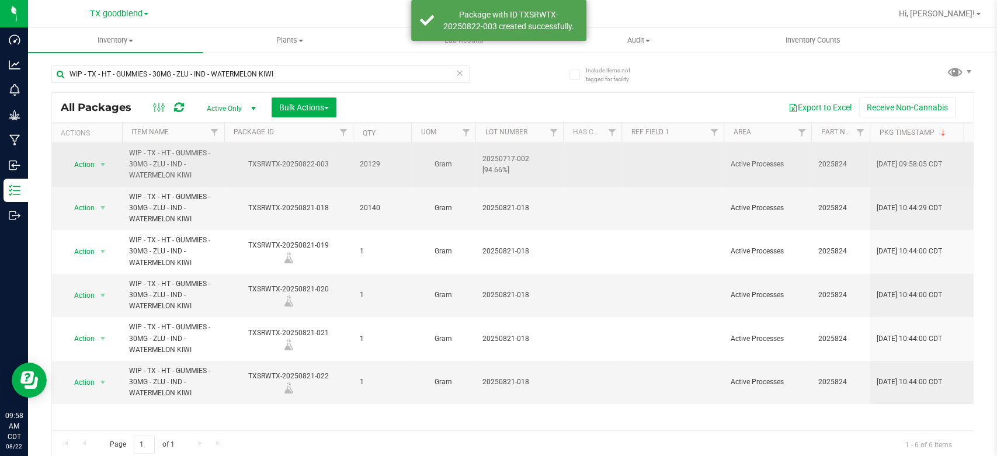
click at [567, 166] on td at bounding box center [592, 165] width 58 height 44
click at [551, 167] on span "20250717-002 [94.66%]" at bounding box center [519, 165] width 74 height 22
click at [551, 167] on input "20250717-002 [94.66%]" at bounding box center [516, 164] width 83 height 18
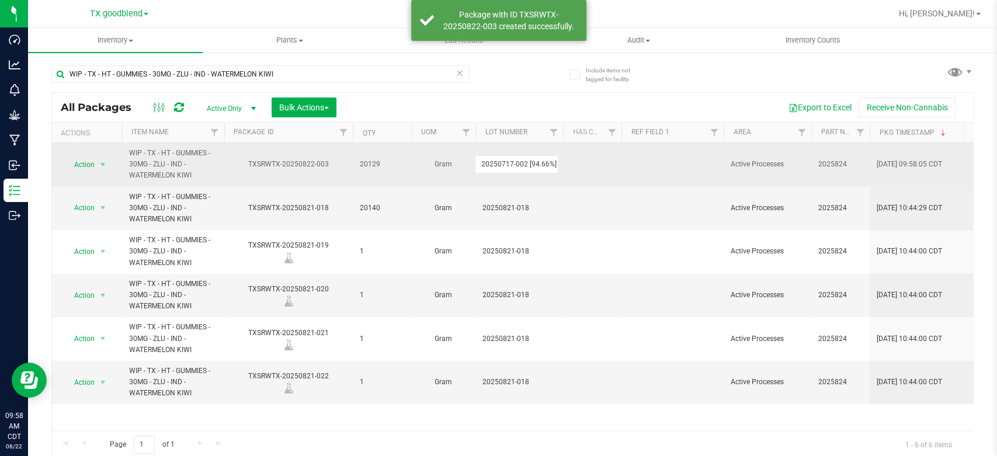
click at [551, 167] on input "20250717-002 [94.66%]" at bounding box center [516, 164] width 83 height 18
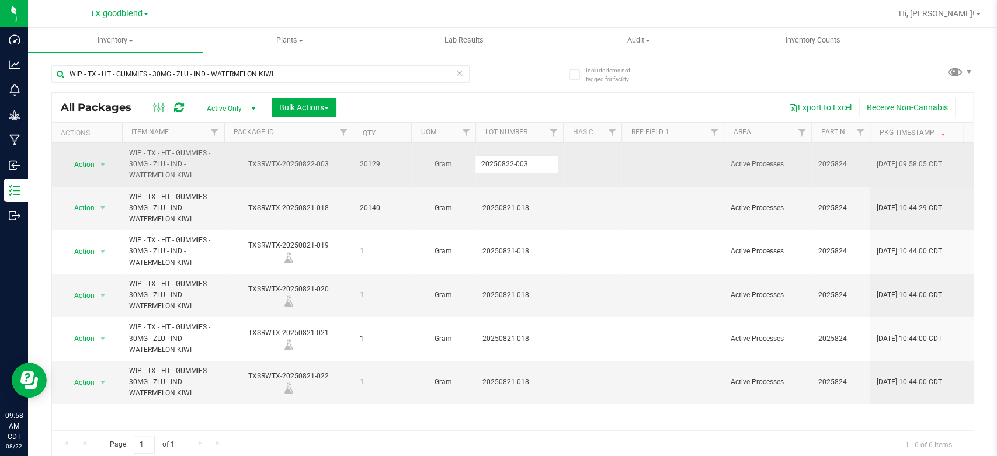
type input "20250822-003"
click at [89, 161] on span "Action" at bounding box center [80, 164] width 32 height 16
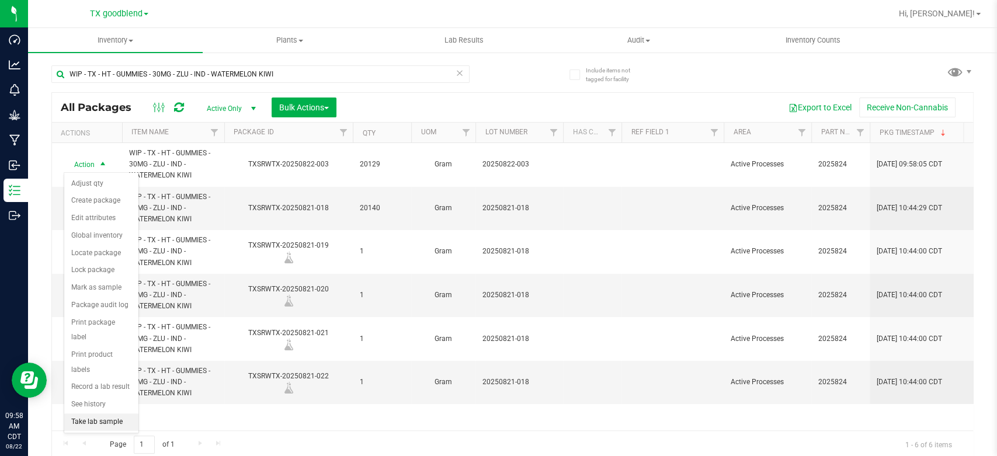
click at [102, 413] on li "Take lab sample" at bounding box center [101, 422] width 74 height 18
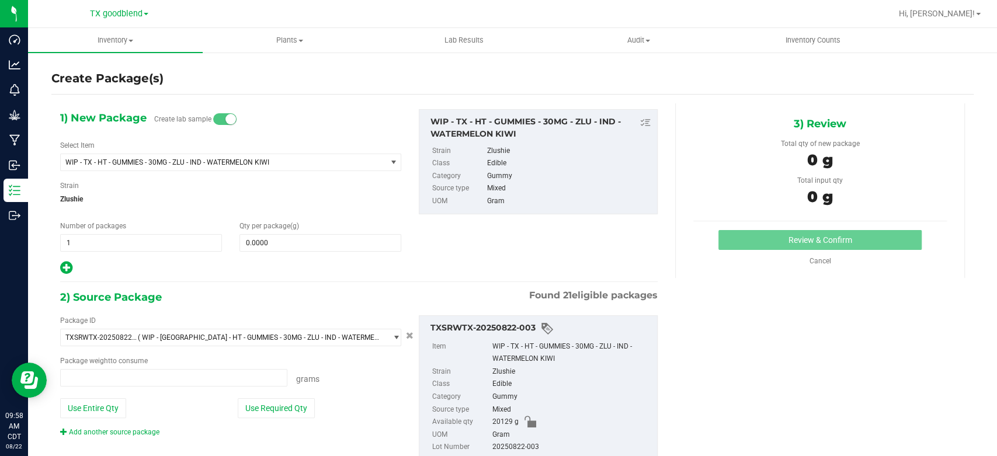
type input "0.0000 g"
click at [159, 238] on span "1 1" at bounding box center [141, 243] width 162 height 18
type input "4"
click at [284, 247] on span at bounding box center [320, 243] width 162 height 18
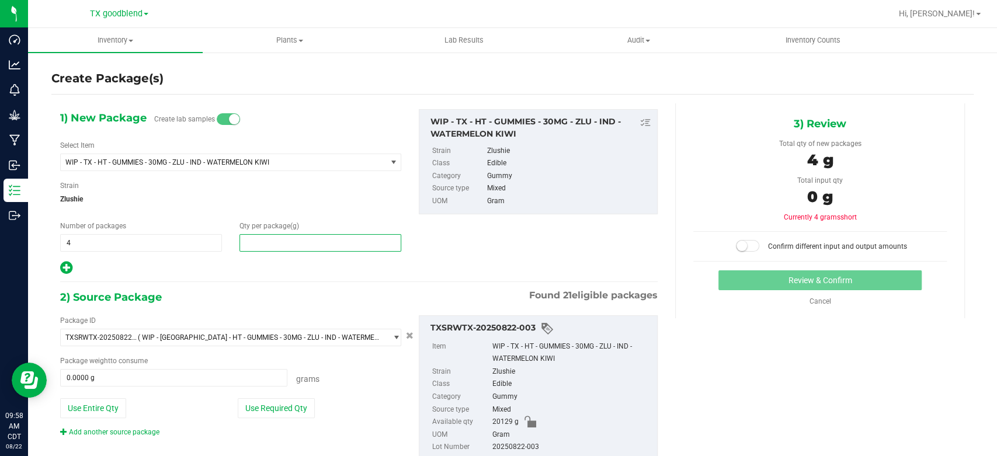
type input "1"
type input "1.0000"
click at [294, 410] on button "Use Required Qty" at bounding box center [276, 408] width 77 height 20
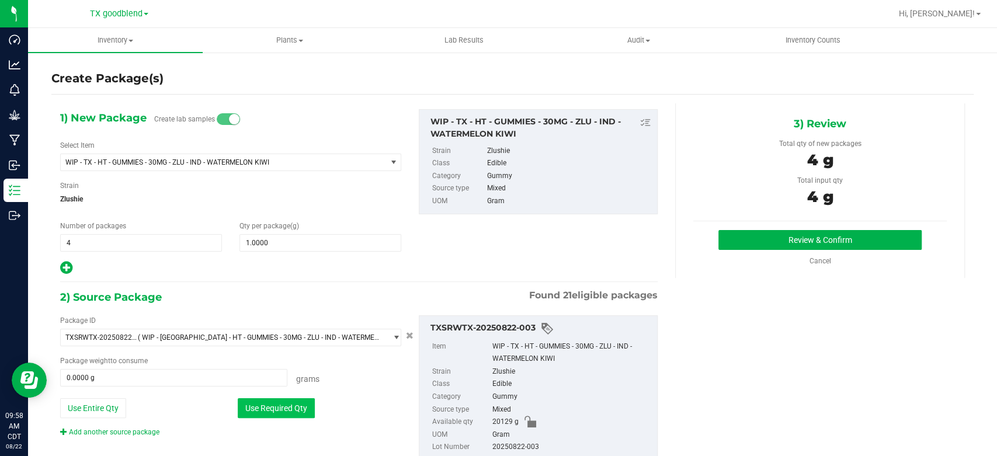
type input "4.0000 g"
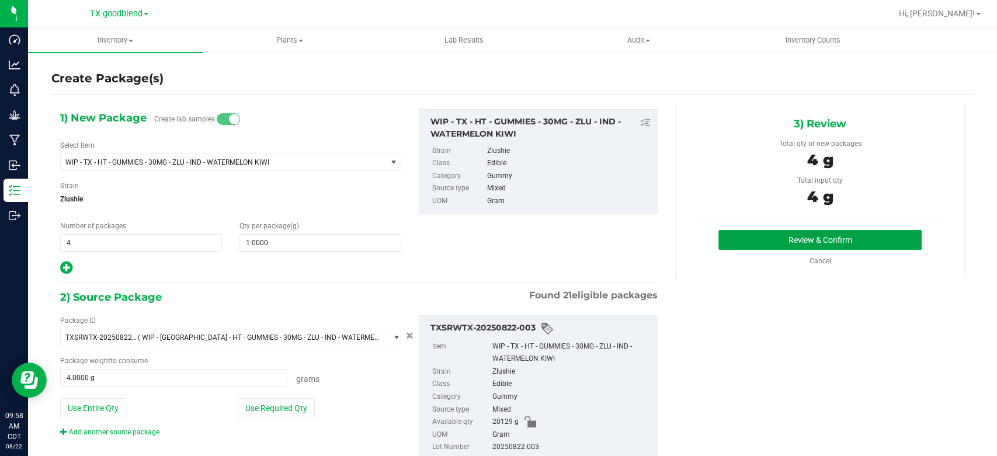
click at [859, 243] on button "Review & Confirm" at bounding box center [819, 240] width 203 height 20
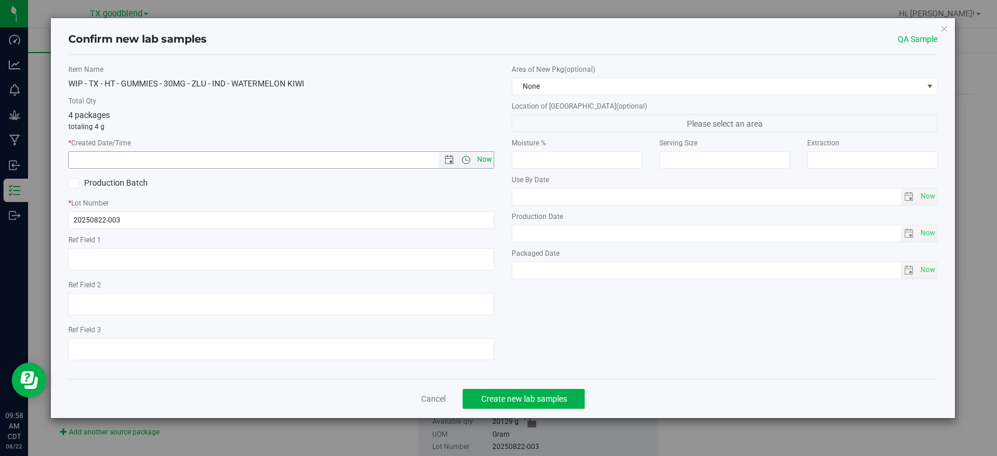
click at [486, 158] on span "Now" at bounding box center [485, 159] width 20 height 17
type input "[DATE] 9:58 AM"
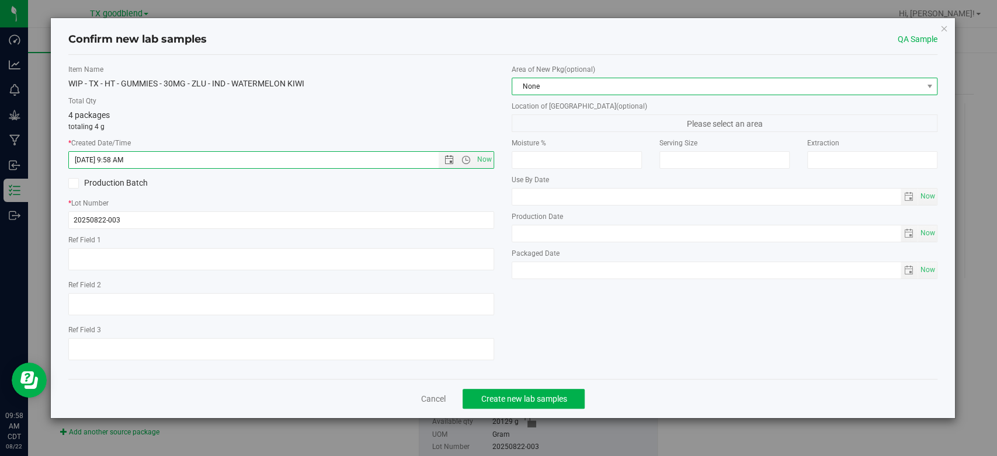
click at [578, 88] on span "None" at bounding box center [717, 86] width 410 height 16
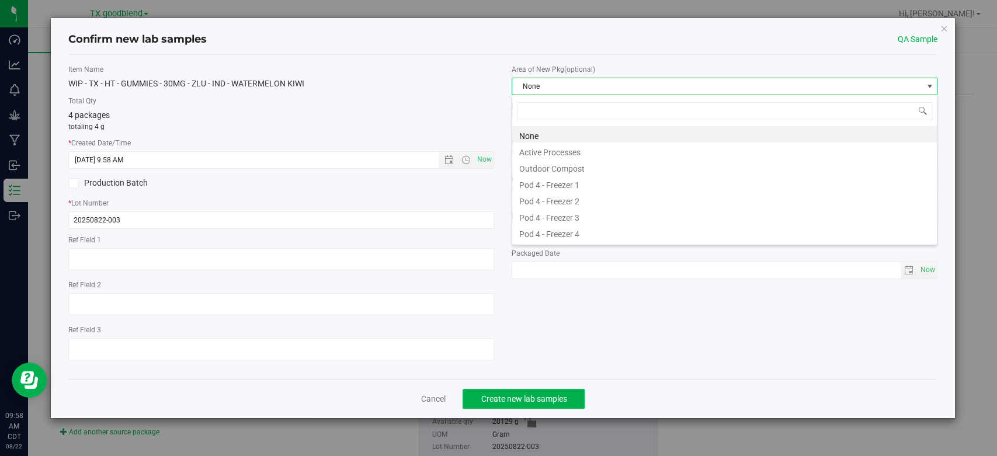
scroll to position [17, 425]
click at [577, 155] on li "Active Processes" at bounding box center [724, 150] width 424 height 16
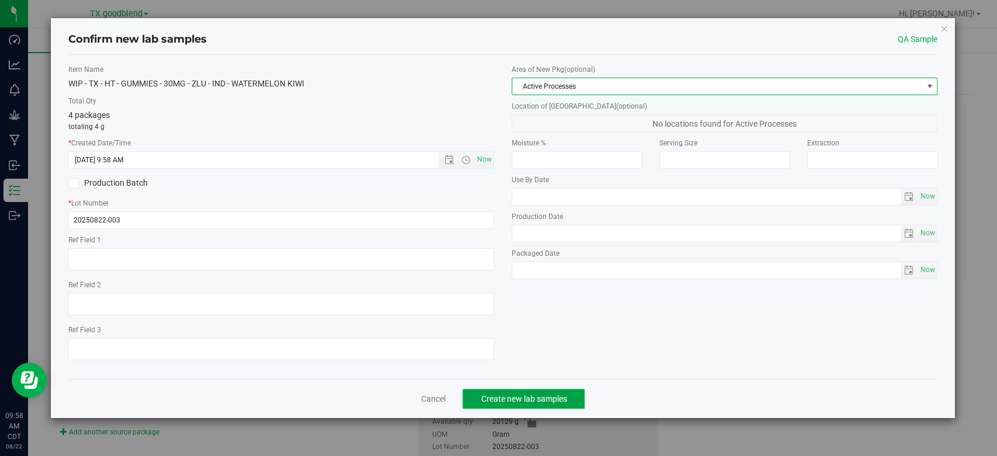
click at [545, 398] on span "Create new lab samples" at bounding box center [523, 398] width 86 height 9
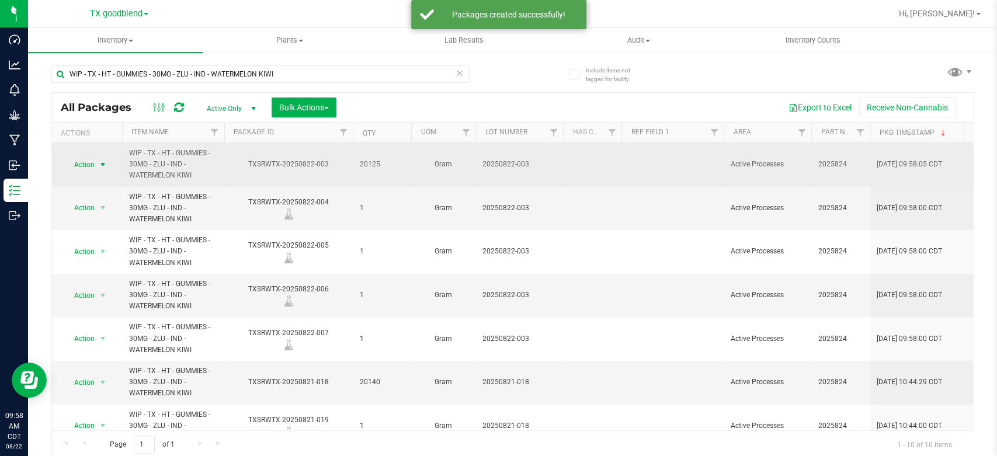
click at [80, 167] on span "Action" at bounding box center [80, 164] width 32 height 16
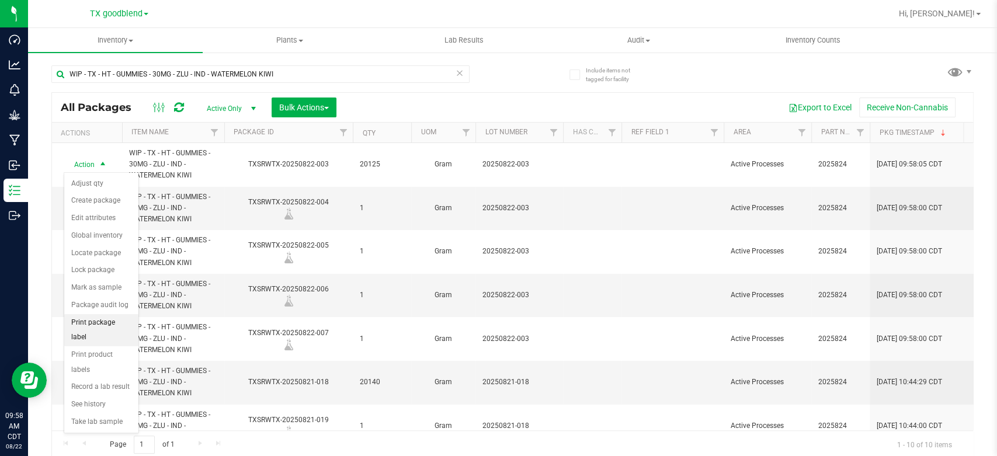
click at [90, 320] on li "Print package label" at bounding box center [101, 330] width 74 height 32
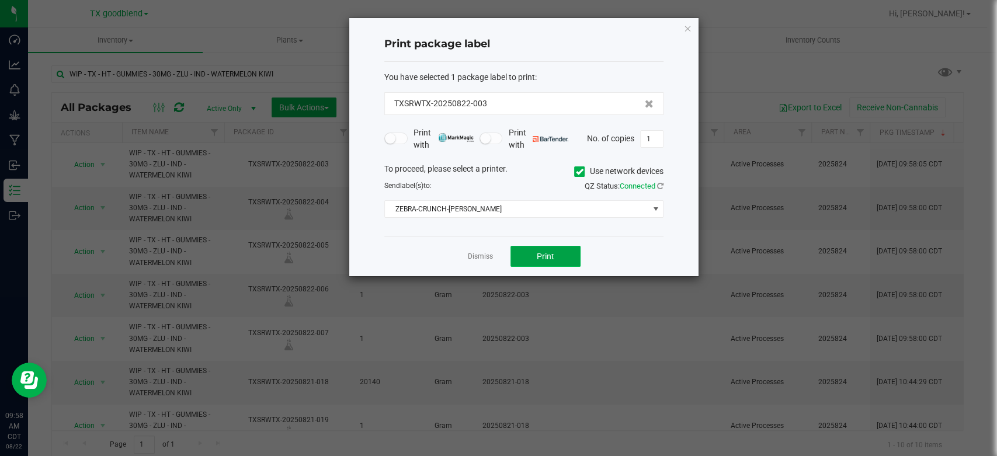
click at [540, 255] on span "Print" at bounding box center [546, 256] width 18 height 9
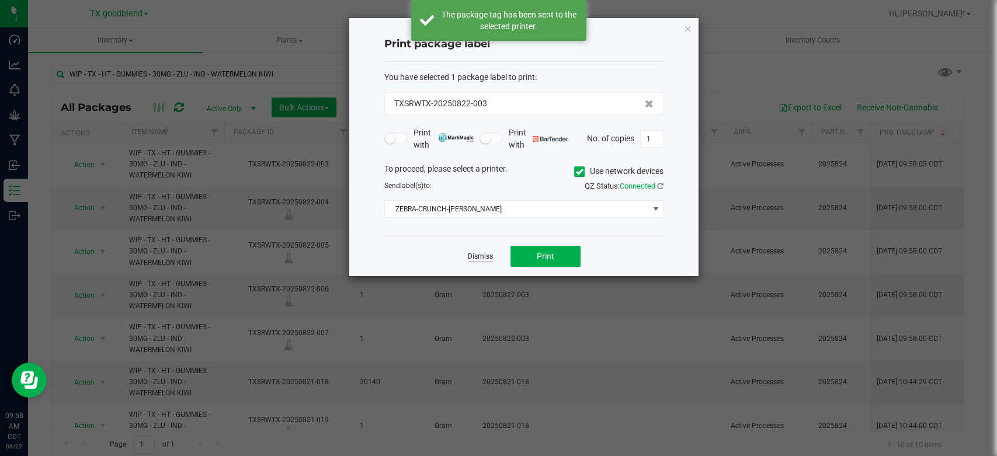
click at [481, 255] on link "Dismiss" at bounding box center [480, 257] width 25 height 10
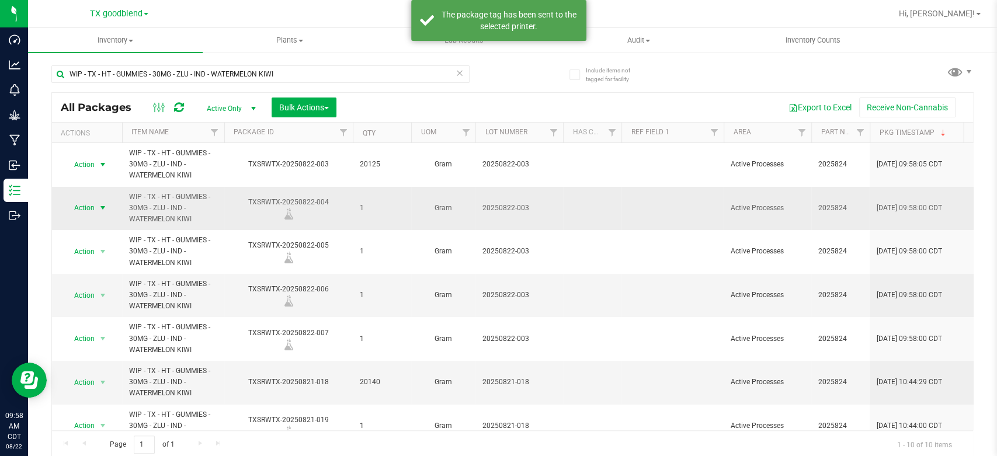
click at [83, 206] on span "Action" at bounding box center [80, 208] width 32 height 16
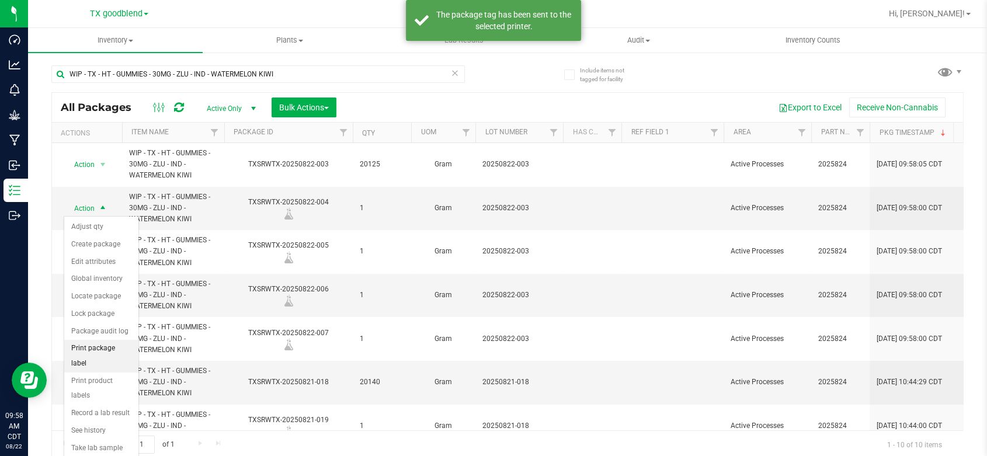
click at [113, 344] on li "Print package label" at bounding box center [101, 356] width 74 height 32
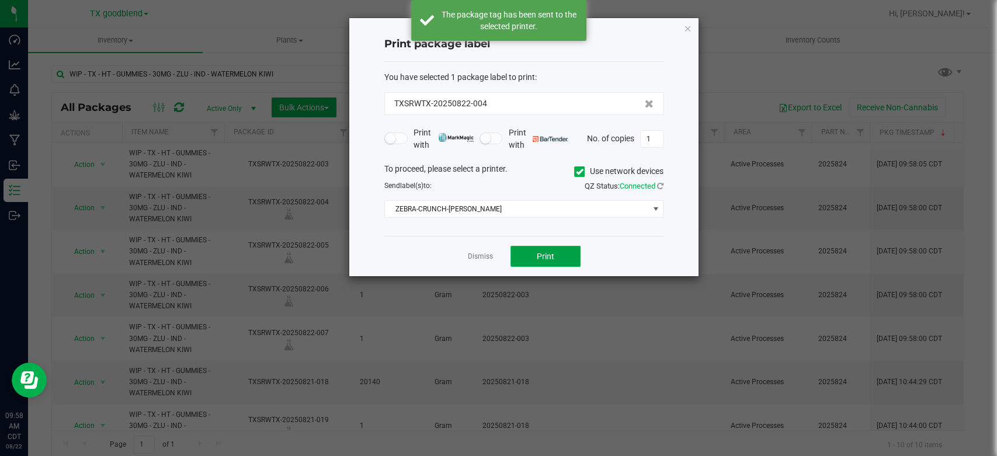
click at [538, 258] on span "Print" at bounding box center [546, 256] width 18 height 9
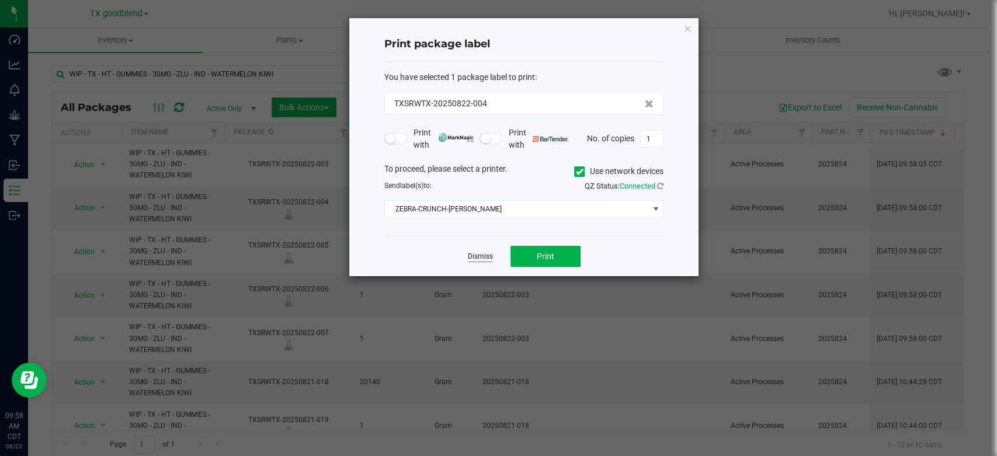
click at [474, 256] on link "Dismiss" at bounding box center [480, 257] width 25 height 10
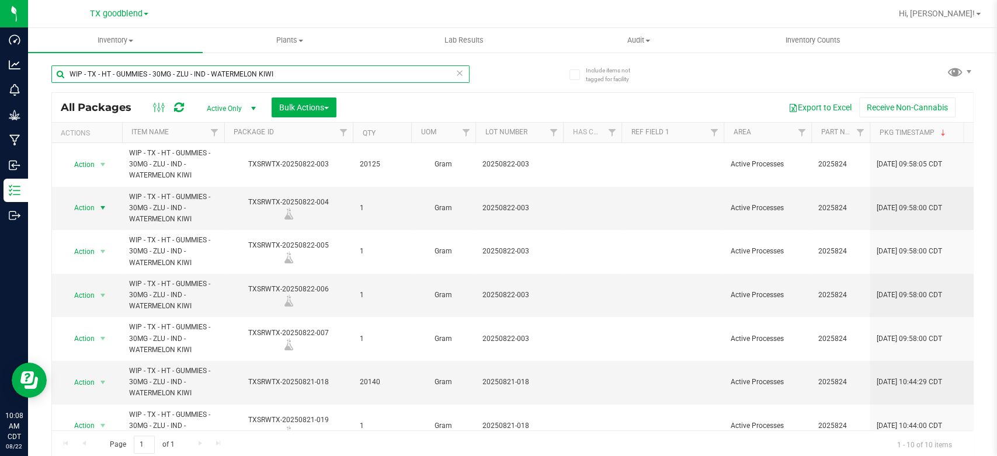
click at [458, 82] on input "WIP - TX - HT - GUMMIES - 30MG - ZLU - IND - WATERMELON KIWI" at bounding box center [260, 74] width 418 height 18
click at [455, 69] on icon at bounding box center [459, 72] width 8 height 14
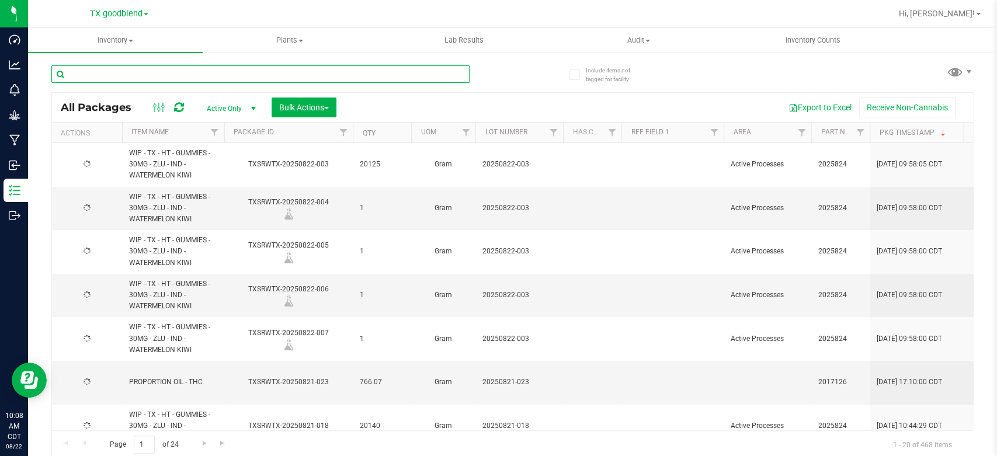
click at [348, 70] on input "text" at bounding box center [260, 74] width 418 height 18
type input "0717-002"
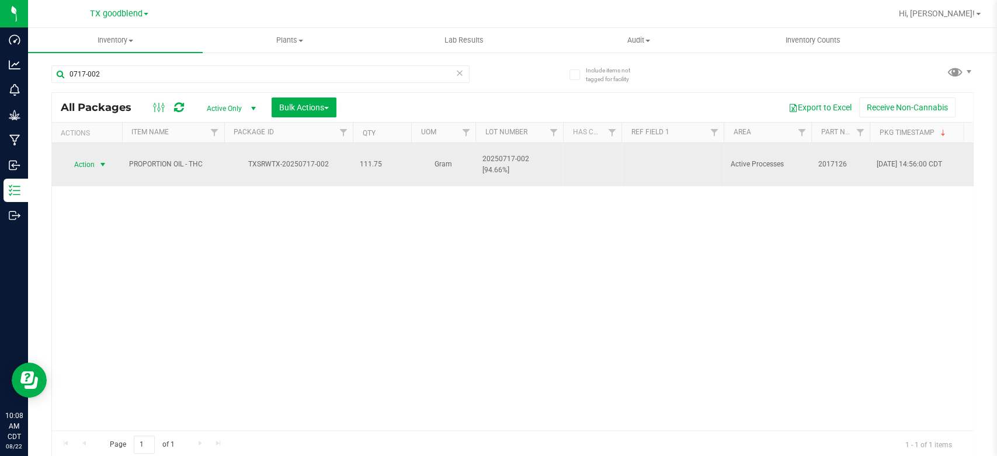
click at [79, 159] on span "Action" at bounding box center [80, 164] width 32 height 16
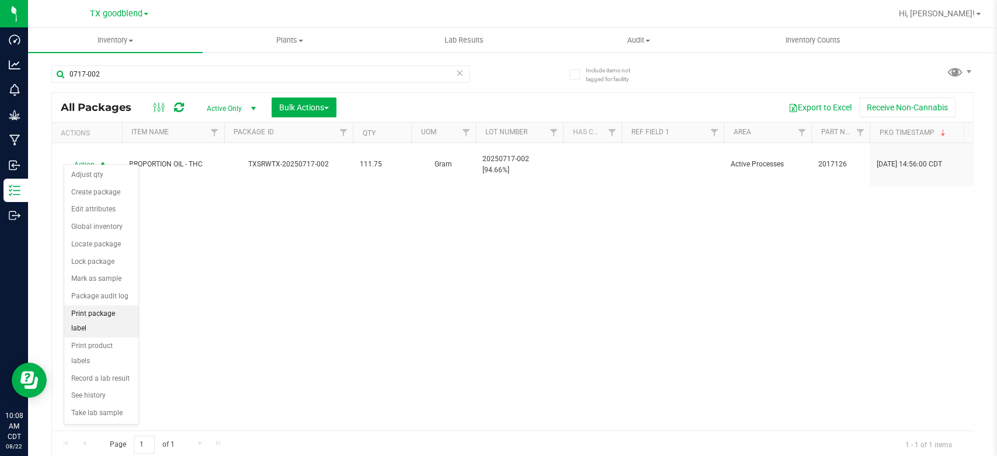
click at [95, 315] on li "Print package label" at bounding box center [101, 321] width 74 height 32
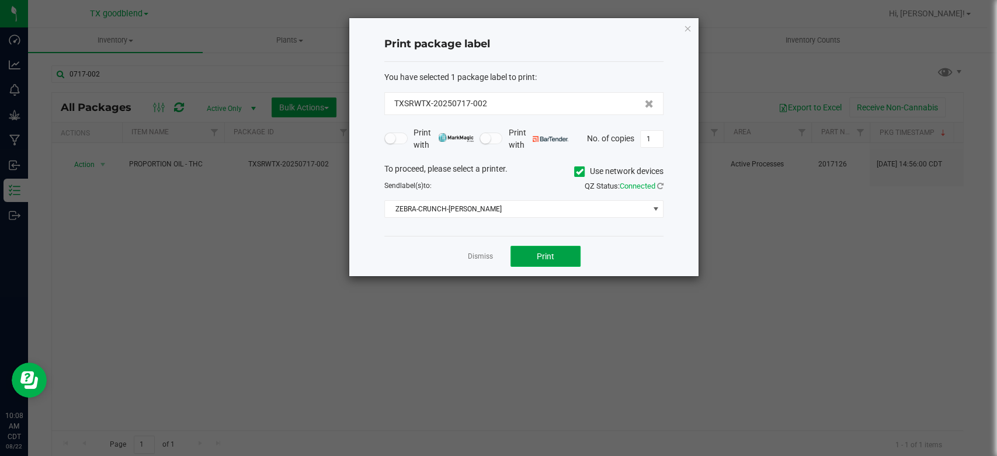
click at [531, 256] on button "Print" at bounding box center [545, 256] width 70 height 21
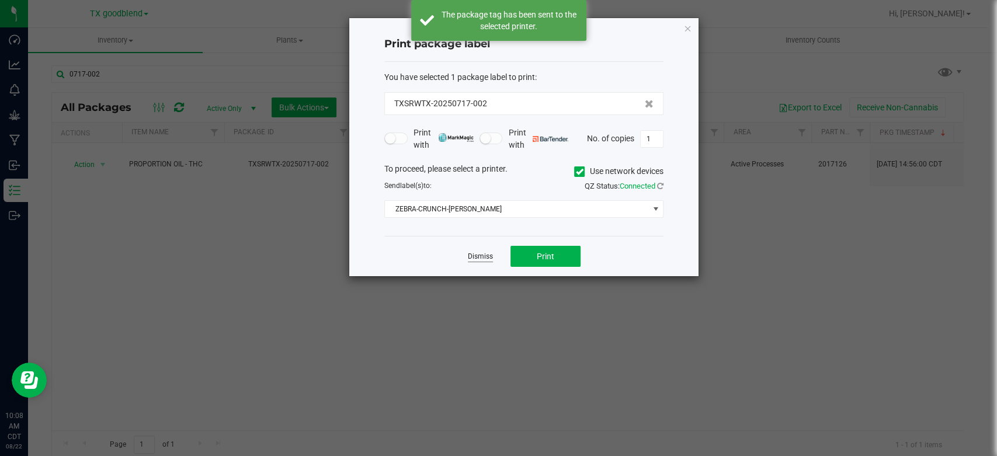
click at [481, 256] on link "Dismiss" at bounding box center [480, 257] width 25 height 10
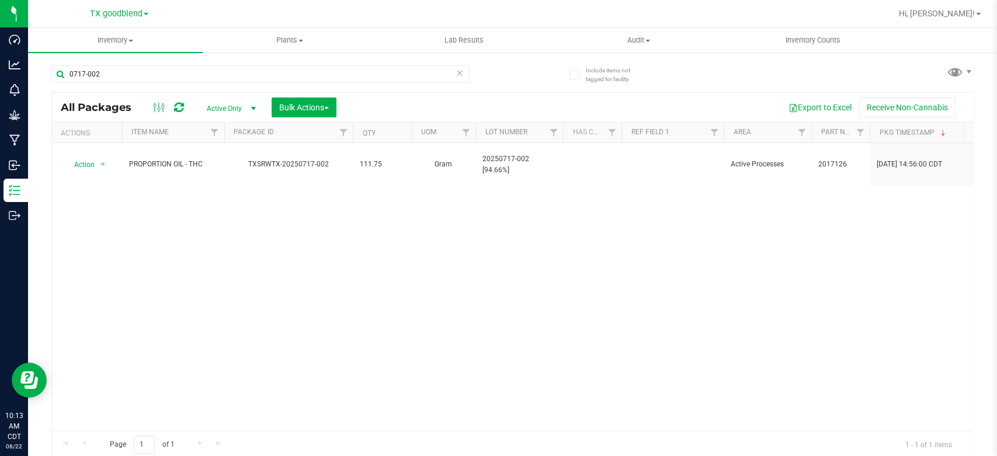
click at [458, 74] on icon at bounding box center [459, 72] width 8 height 14
